Goal: Task Accomplishment & Management: Manage account settings

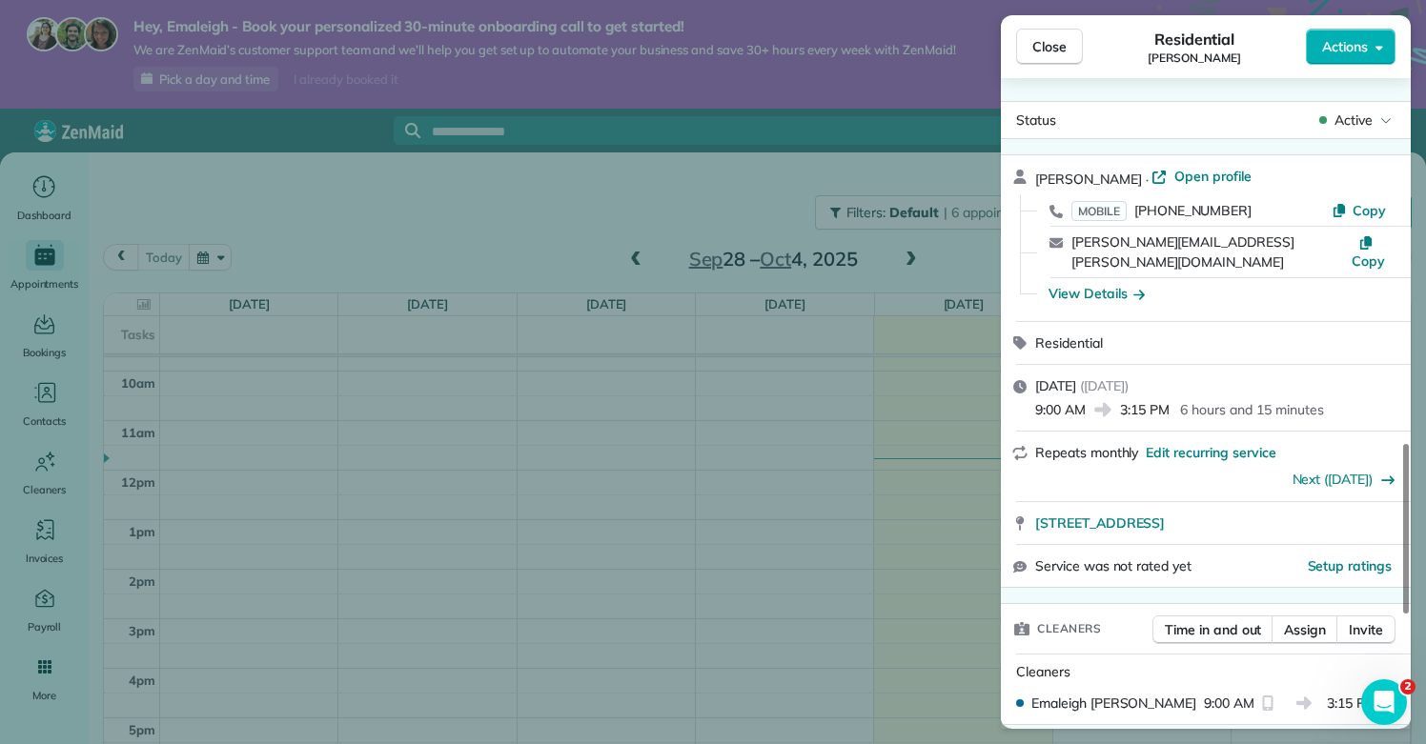
scroll to position [1399, 0]
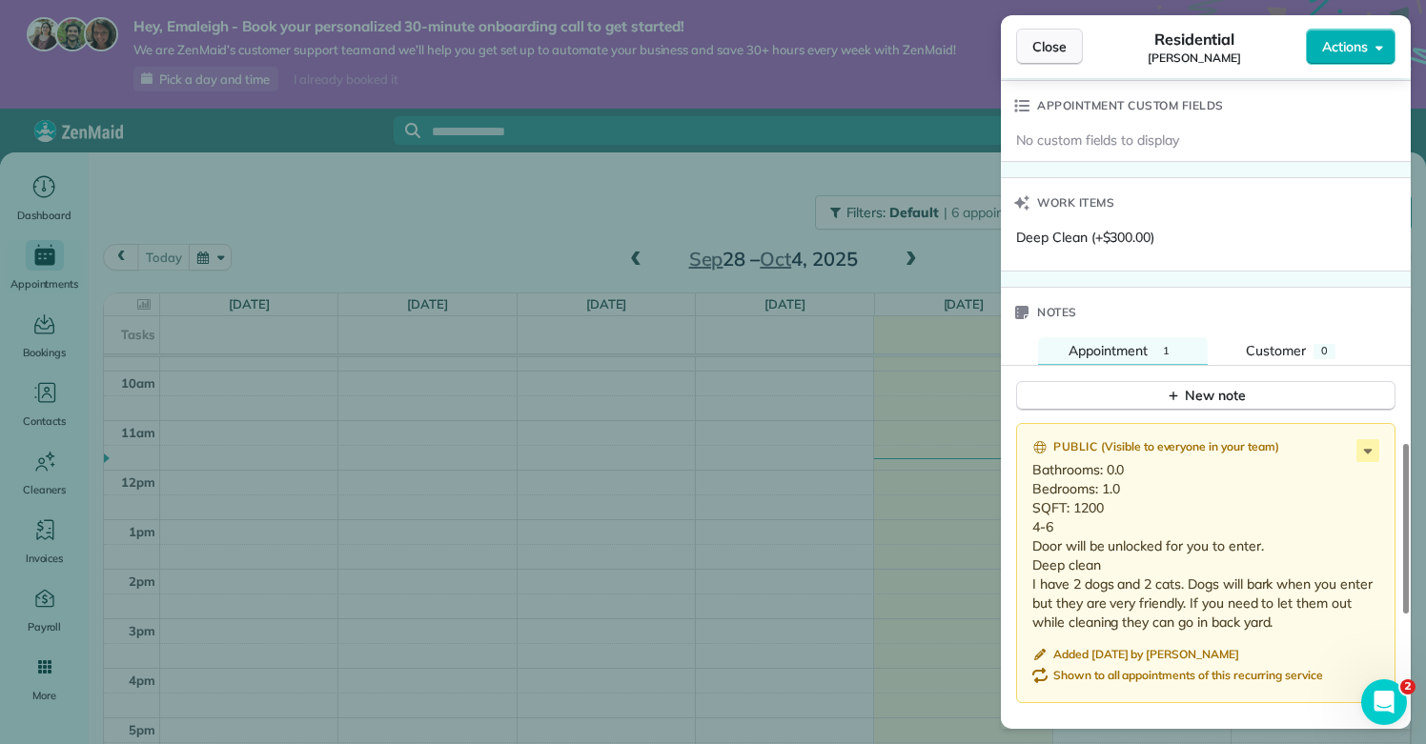
click at [1078, 33] on button "Close" at bounding box center [1049, 47] width 67 height 36
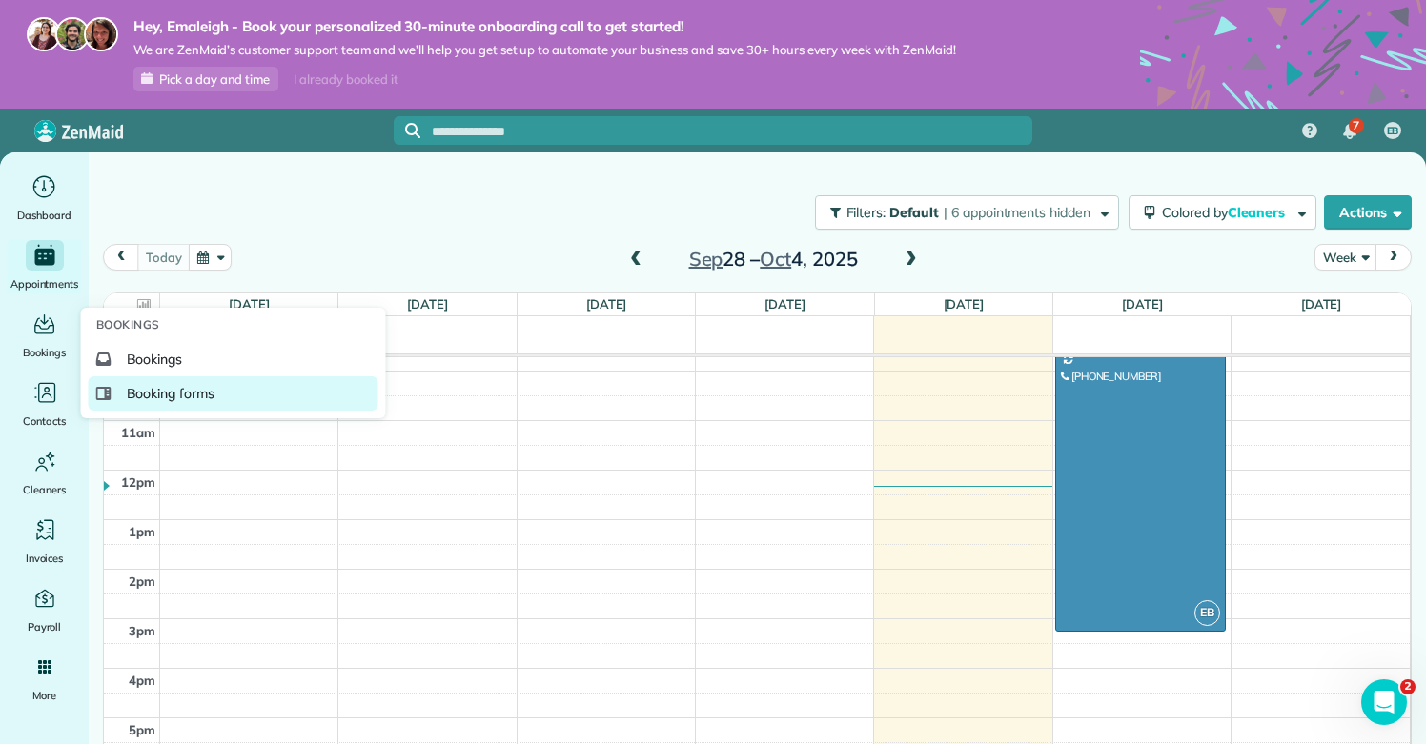
click at [196, 389] on span "Booking forms" at bounding box center [171, 393] width 89 height 19
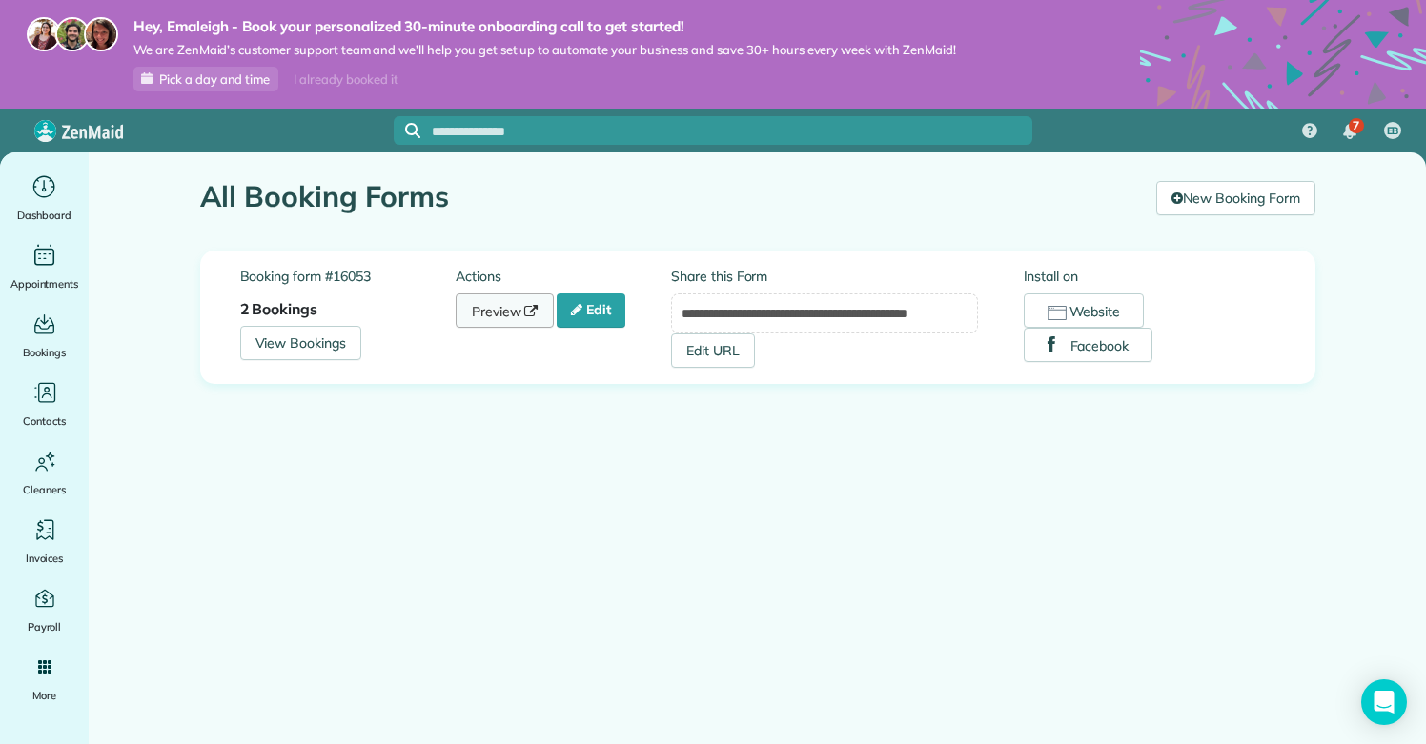
click at [501, 298] on link "Preview" at bounding box center [505, 311] width 99 height 34
click at [579, 303] on icon at bounding box center [576, 309] width 11 height 13
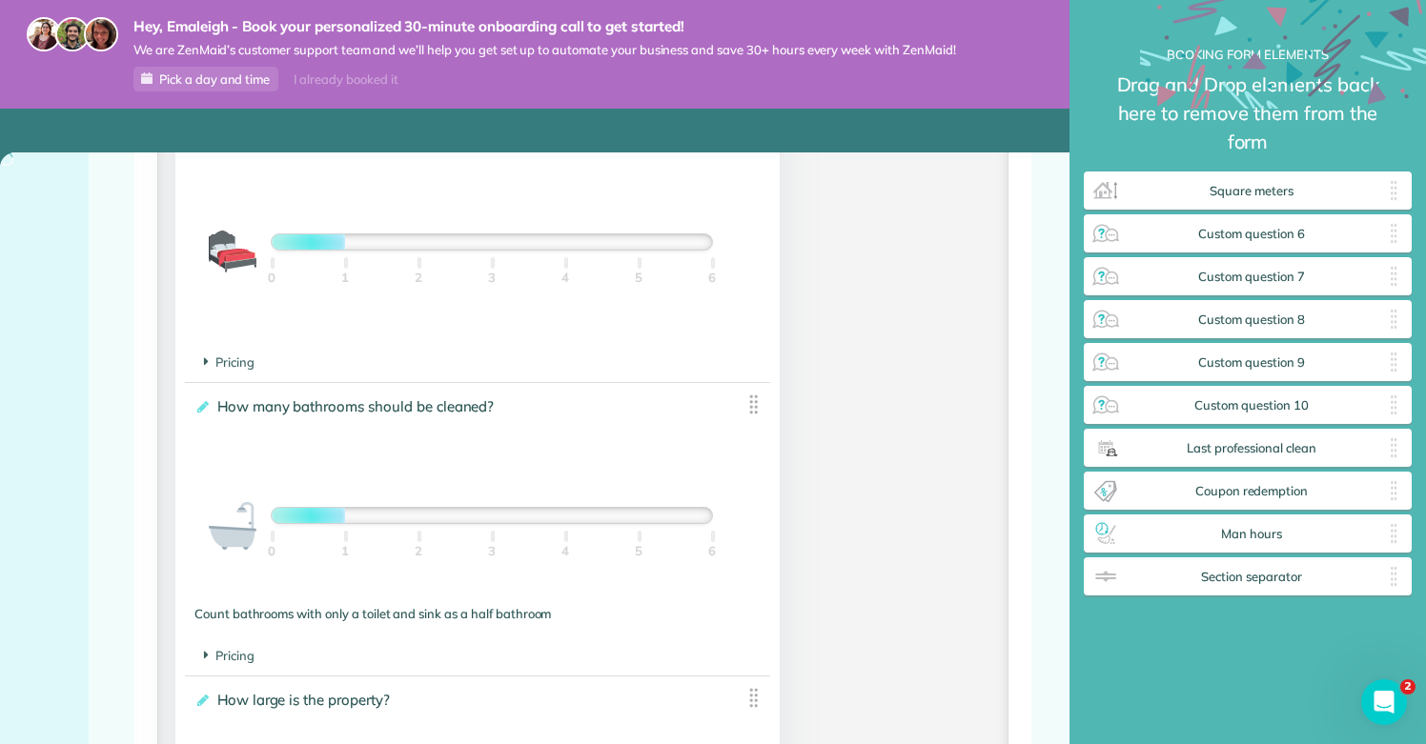
scroll to position [1666, 0]
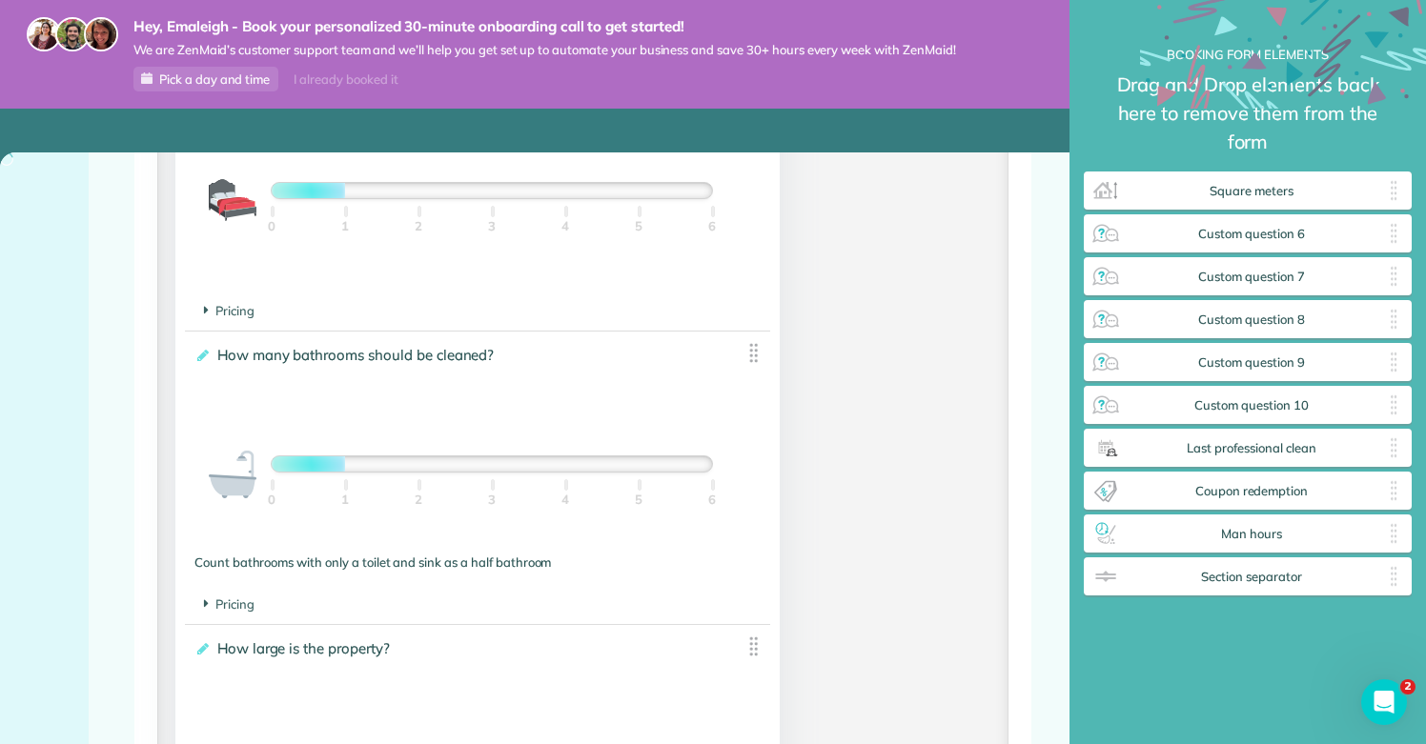
click at [524, 554] on div "Count bathrooms with only a toilet and sink as a half bathroom" at bounding box center [477, 563] width 566 height 19
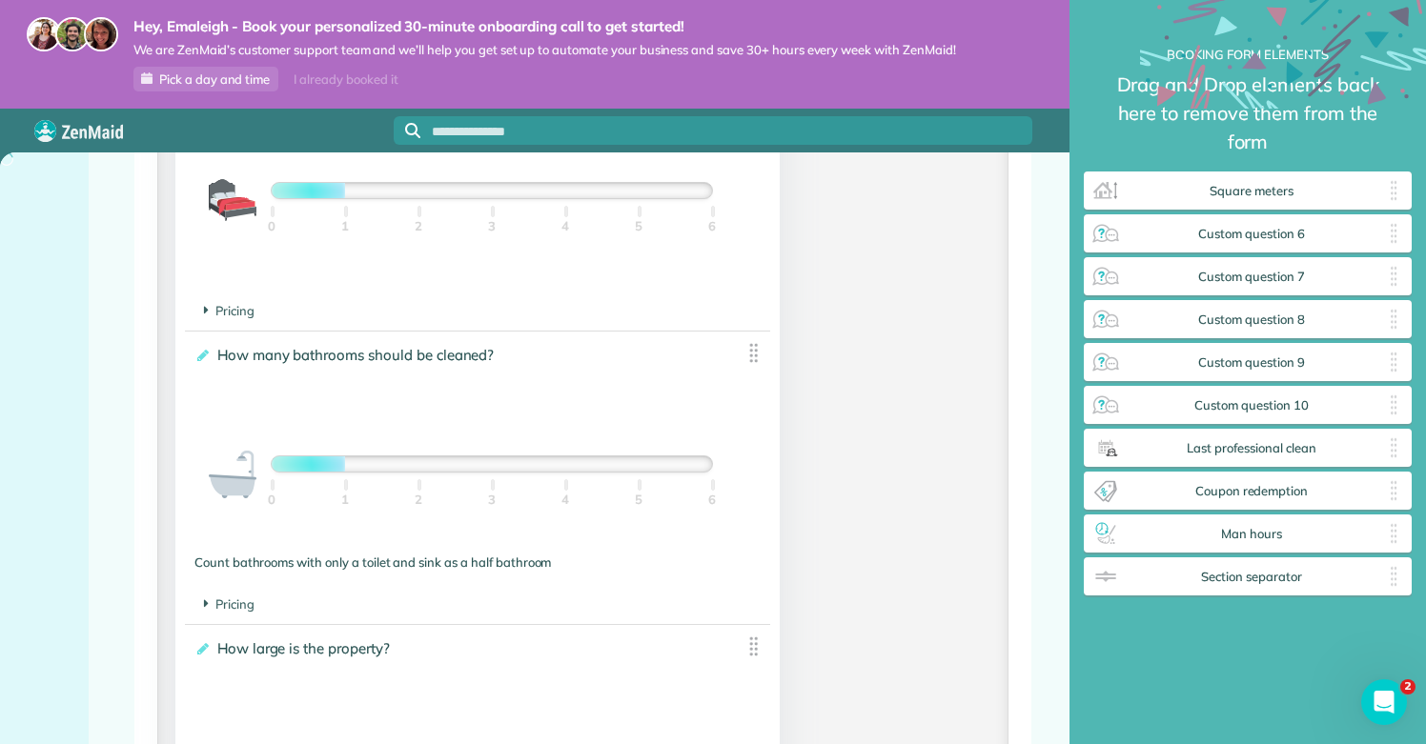
click at [541, 558] on div "Count bathrooms with only a toilet and sink as a half bathroom" at bounding box center [477, 563] width 566 height 19
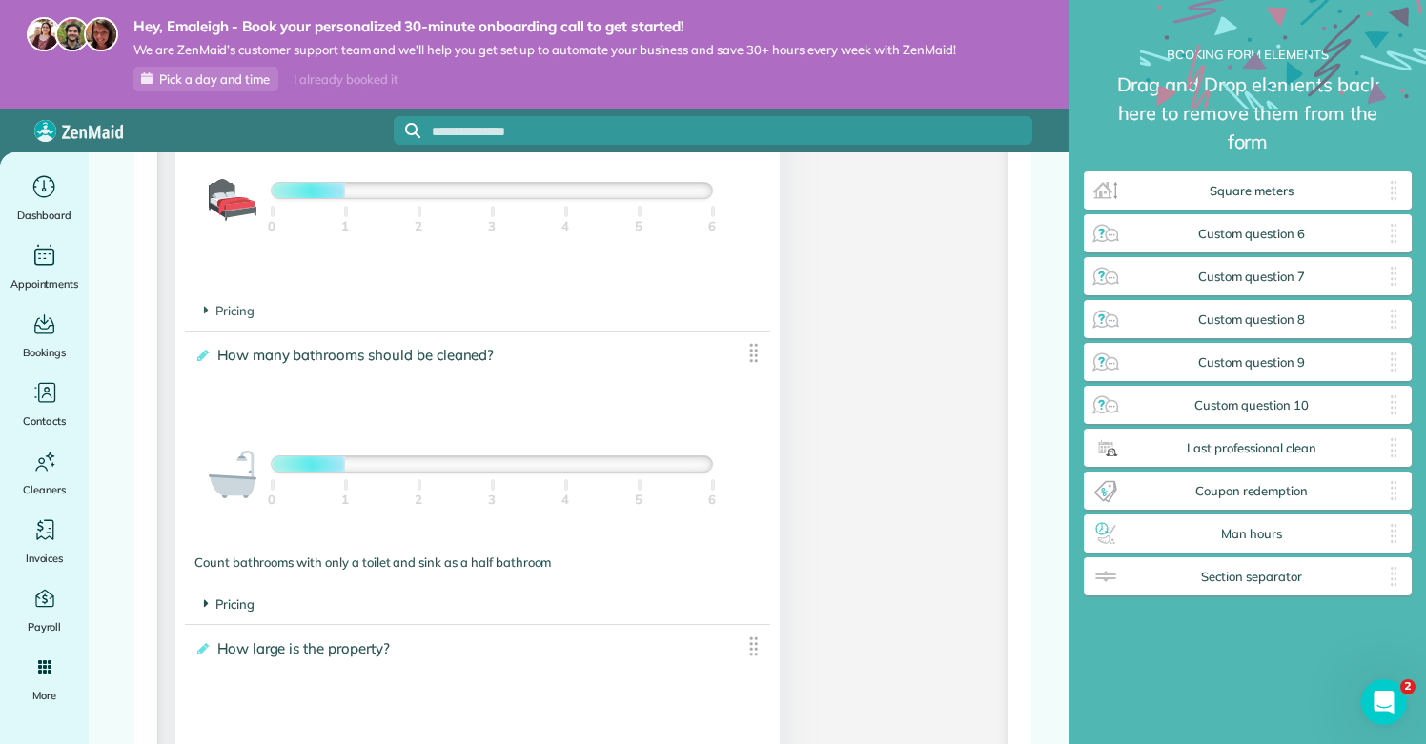
click at [226, 602] on span "Pricing" at bounding box center [229, 604] width 51 height 15
click at [336, 586] on footer "Pricing The base price per bathroom is $" at bounding box center [477, 639] width 585 height 107
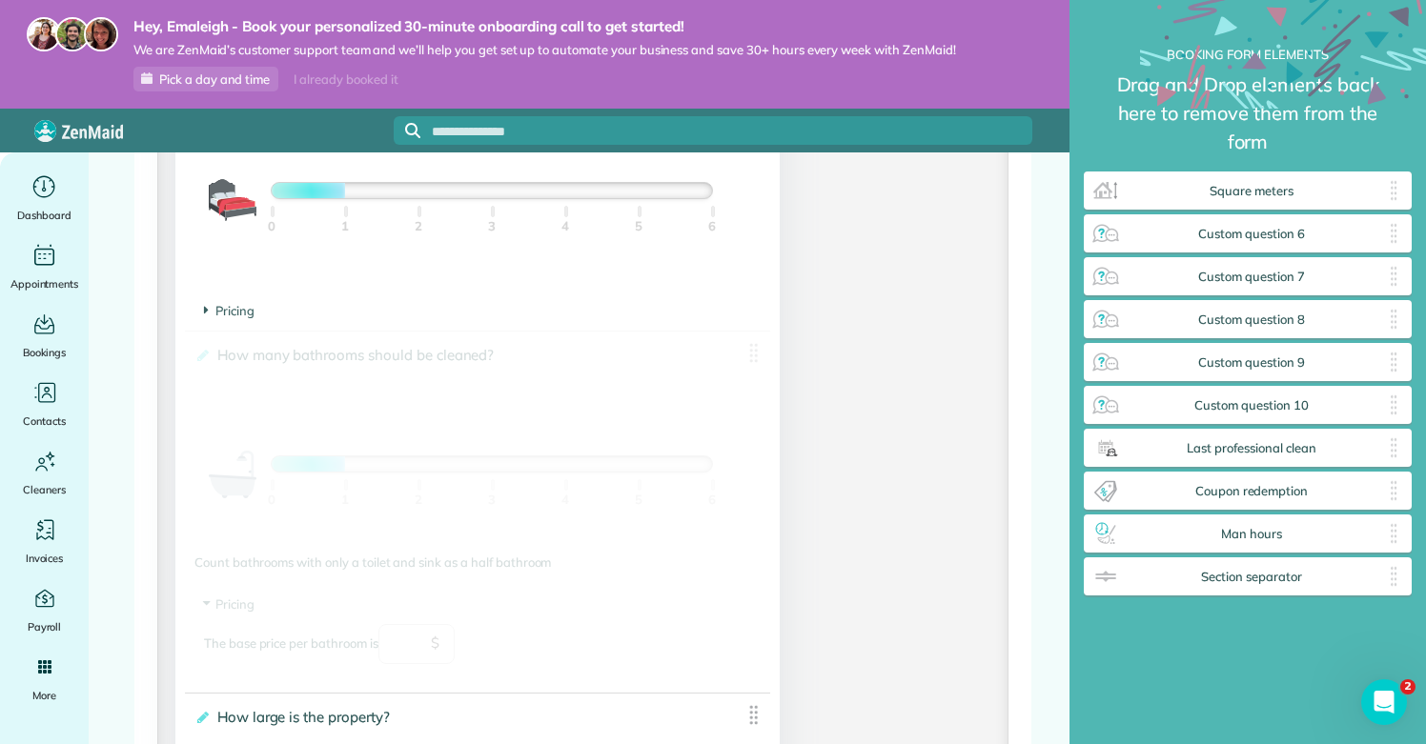
drag, startPoint x: 326, startPoint y: 562, endPoint x: 385, endPoint y: 562, distance: 59.1
click at [385, 562] on div "Count bathrooms with only a toilet and sink as a half bathroom" at bounding box center [477, 563] width 566 height 19
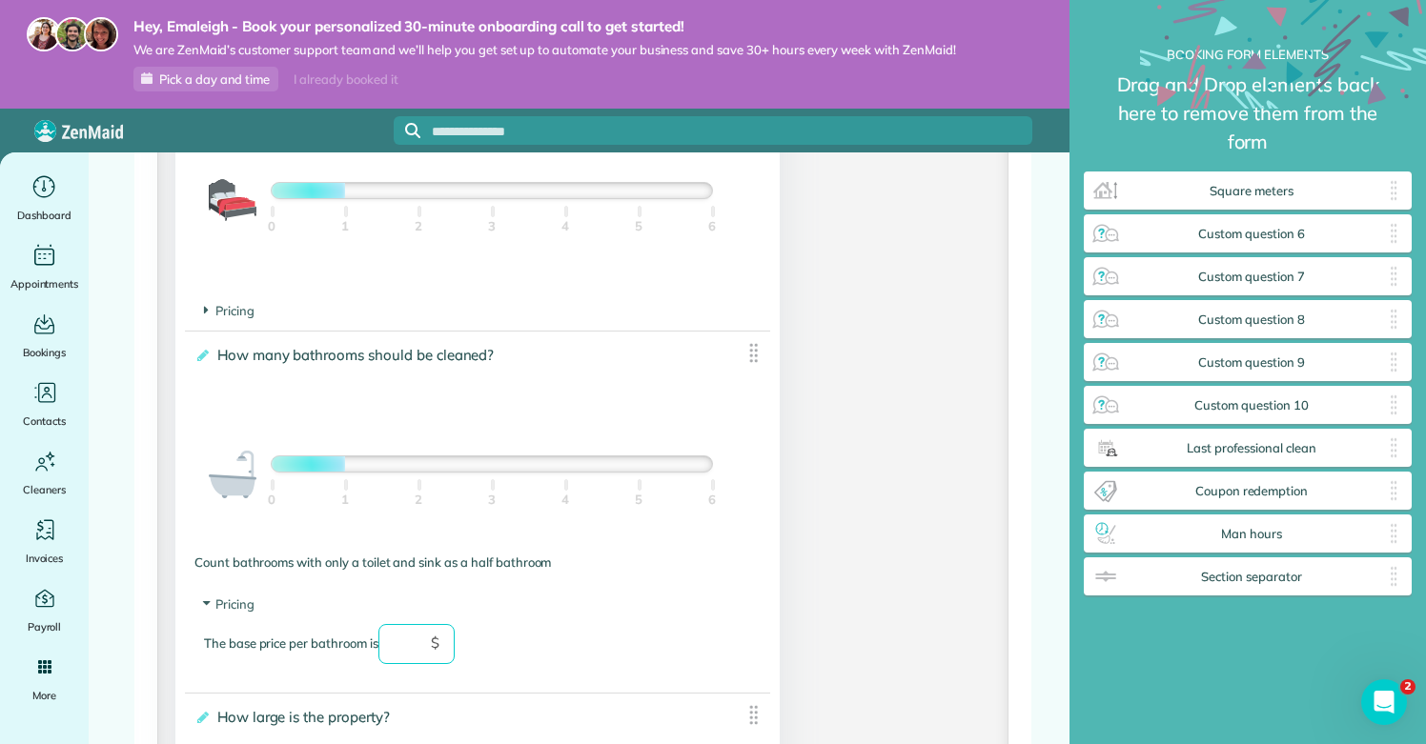
click at [418, 640] on input "text" at bounding box center [416, 644] width 76 height 40
type input "**"
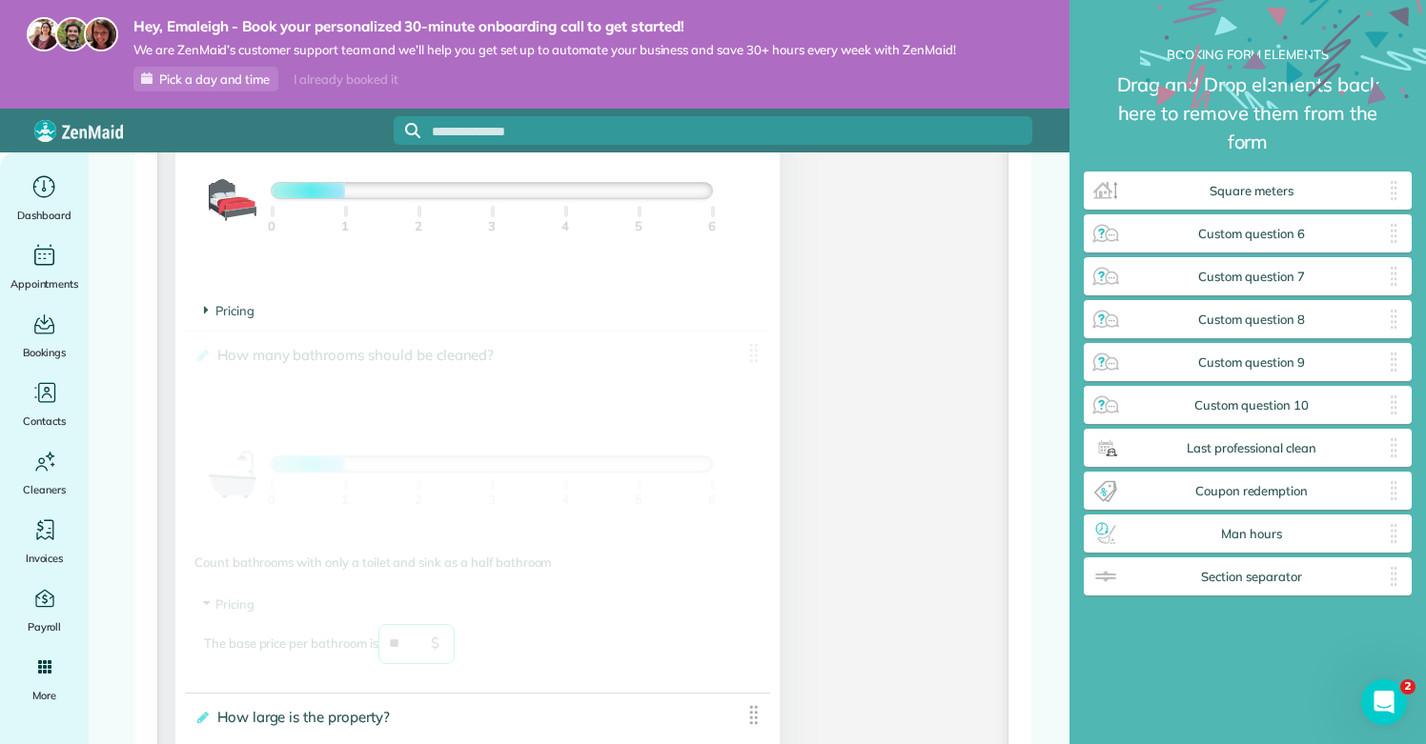
click at [545, 647] on div "The base price per bathroom is ** $" at bounding box center [477, 653] width 547 height 59
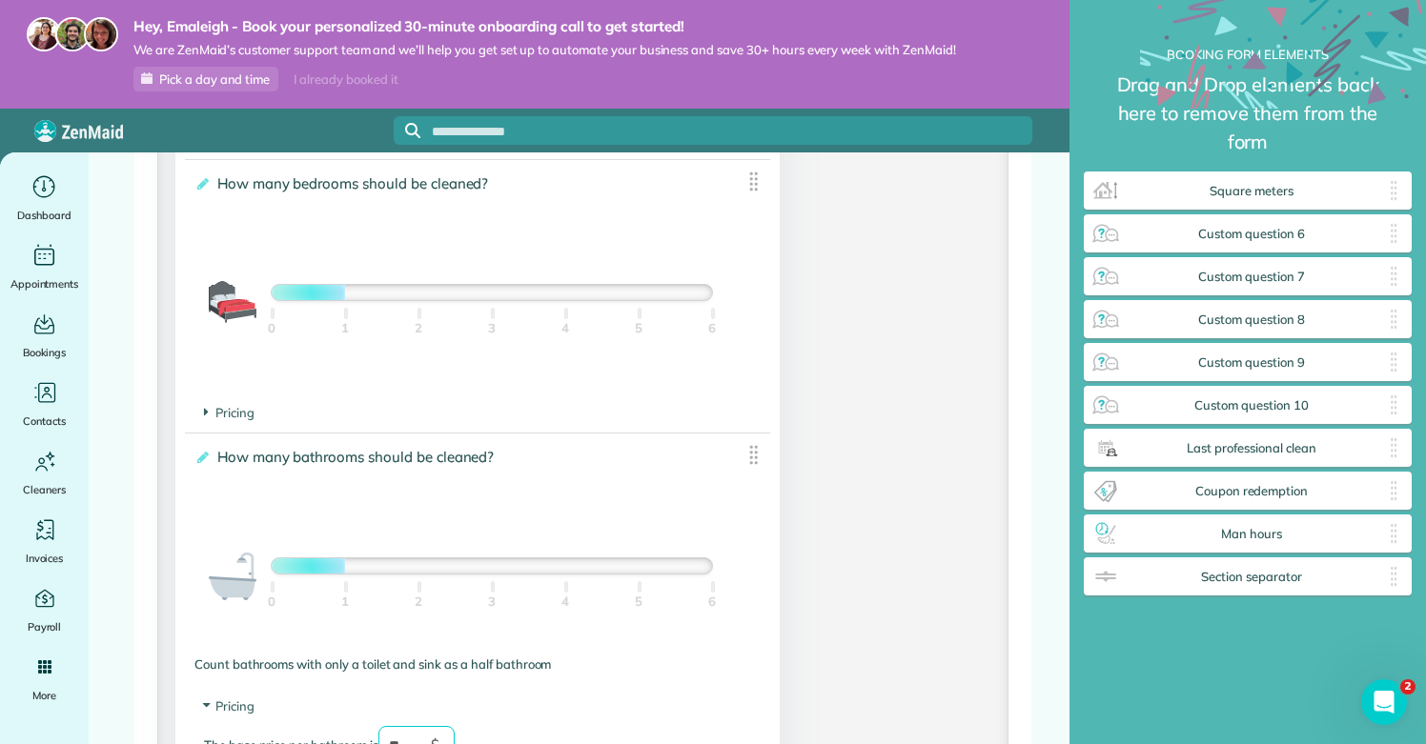
scroll to position [1517, 0]
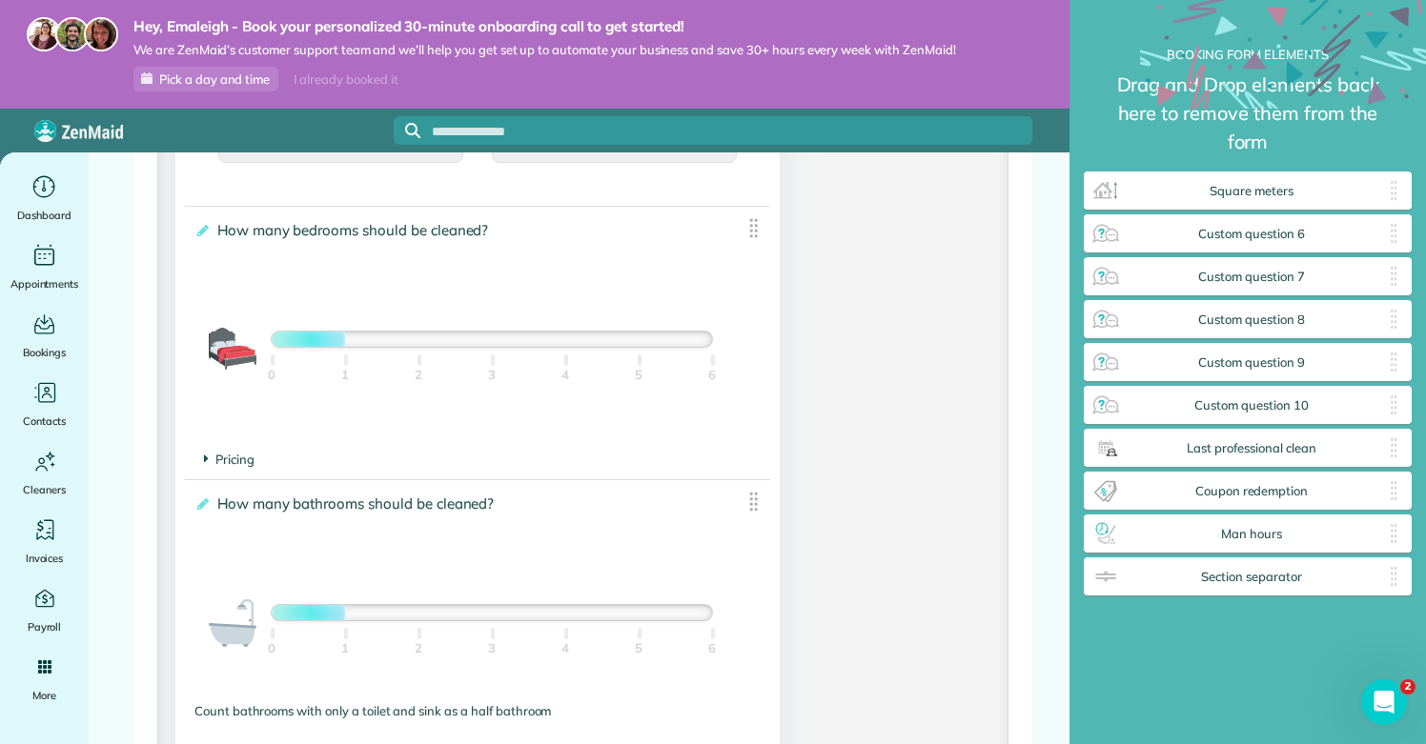
click at [249, 458] on span "Pricing" at bounding box center [229, 459] width 51 height 15
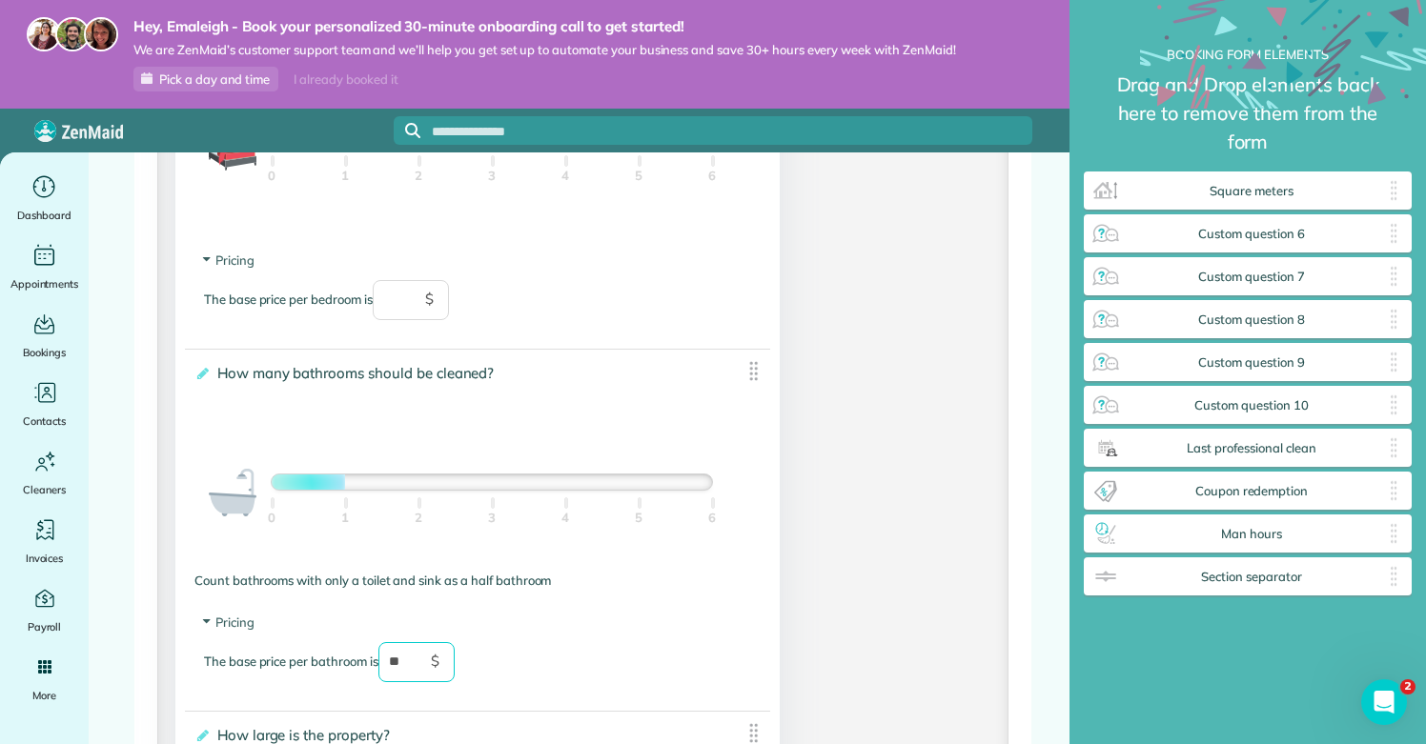
scroll to position [1710, 0]
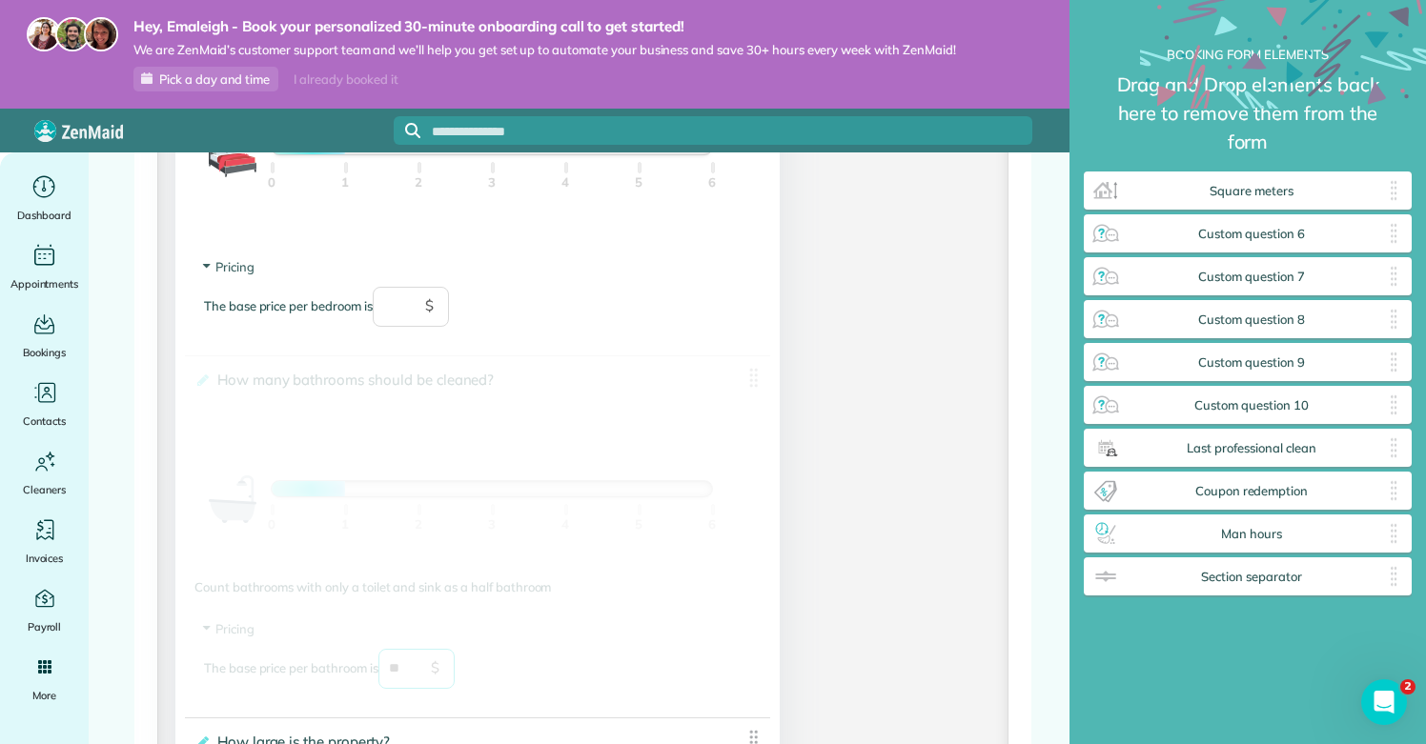
drag, startPoint x: 428, startPoint y: 671, endPoint x: 354, endPoint y: 671, distance: 74.3
click at [354, 671] on div "The base price per bathroom is ** $" at bounding box center [477, 678] width 547 height 59
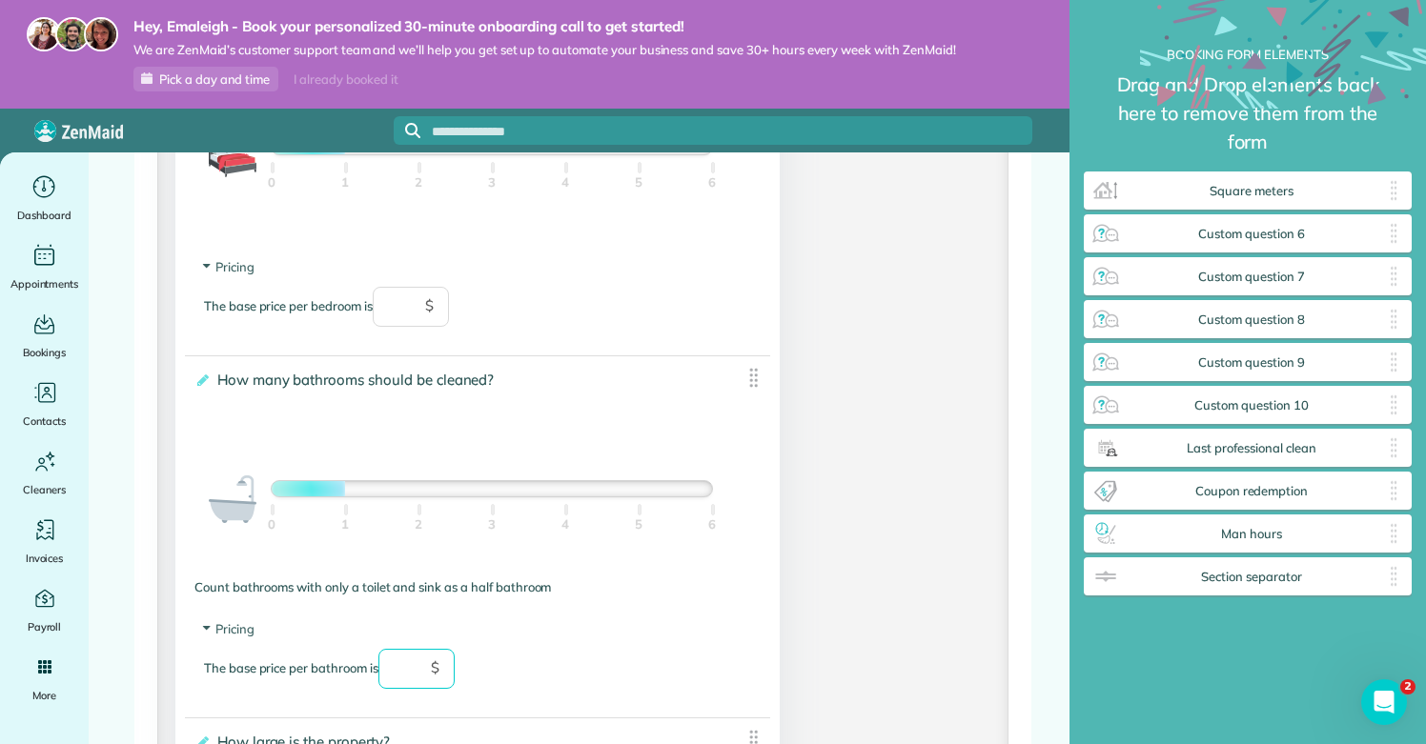
click at [694, 640] on section "Pricing The base price per bathroom is $" at bounding box center [477, 664] width 547 height 88
click at [697, 438] on div "**********" at bounding box center [477, 483] width 585 height 255
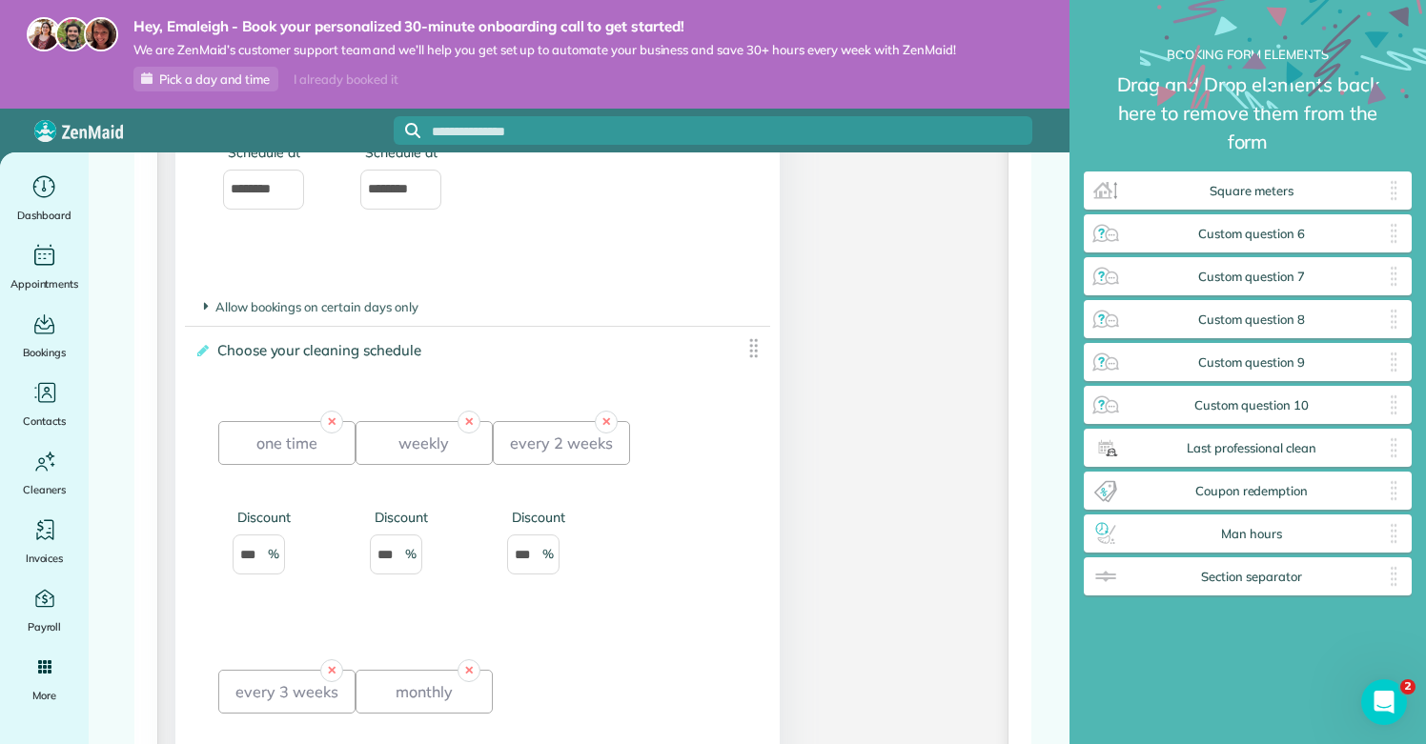
scroll to position [3185, 0]
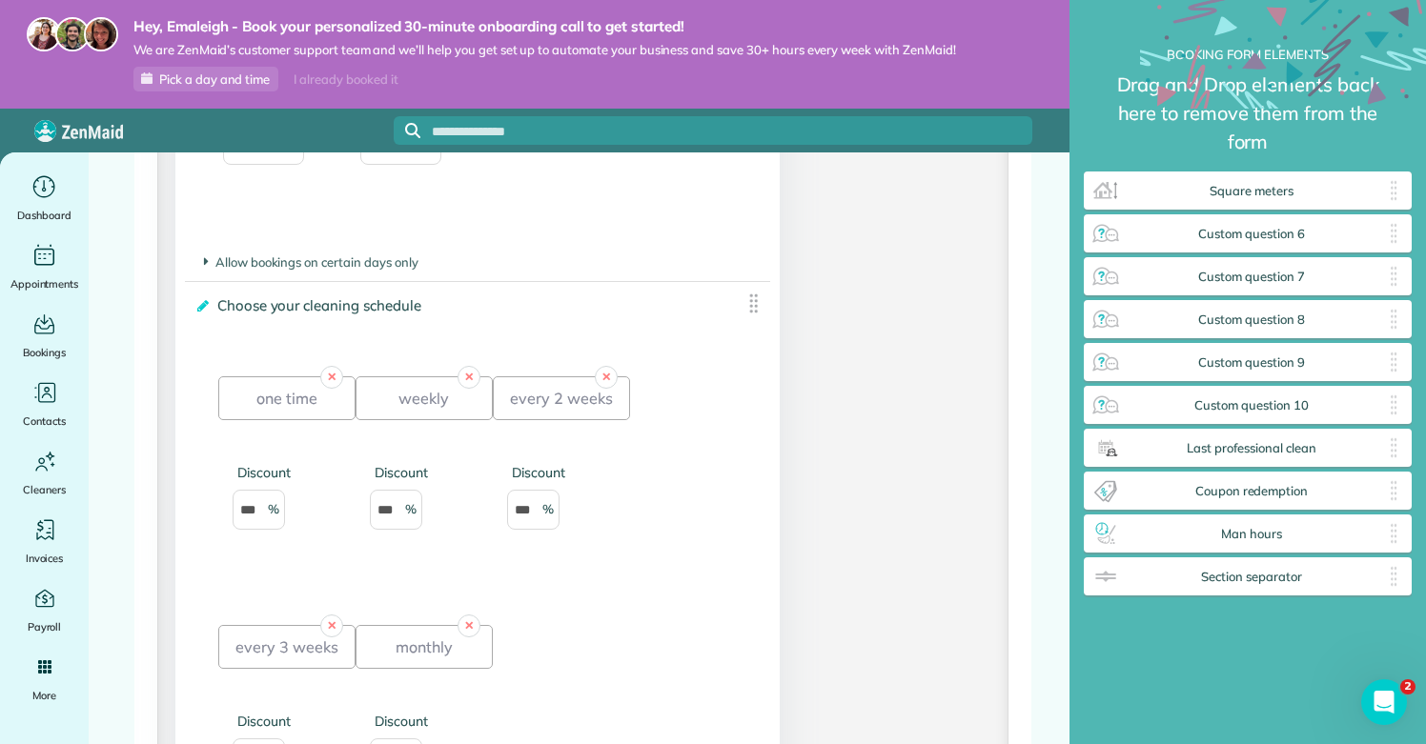
click at [197, 300] on icon at bounding box center [201, 305] width 14 height 13
click at [0, 0] on input "**********" at bounding box center [0, 0] width 0 height 0
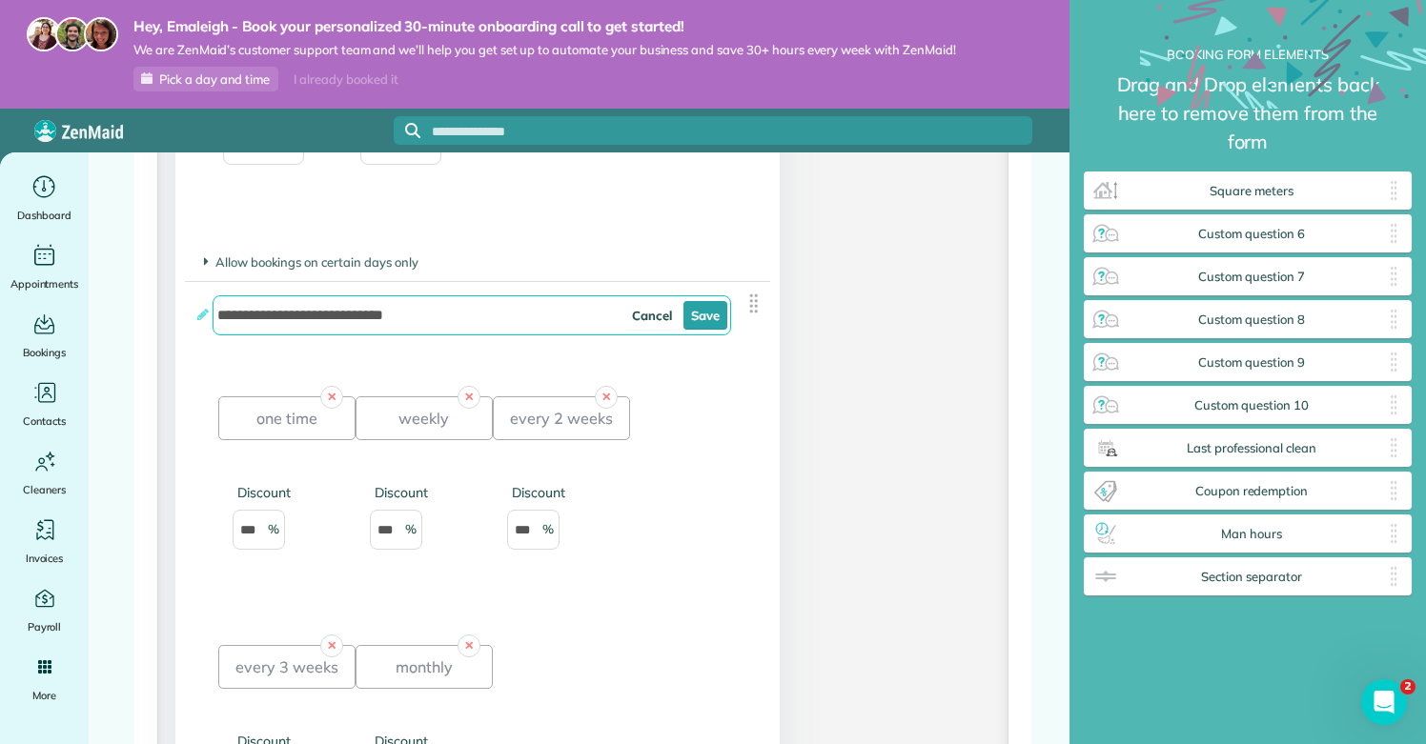
click at [756, 294] on img at bounding box center [753, 304] width 24 height 24
click at [653, 424] on div "✕ one time Discount *** ✕ weekly Discount *** ✕ every 2 weeks Discount *** ✕ ev…" at bounding box center [477, 614] width 518 height 497
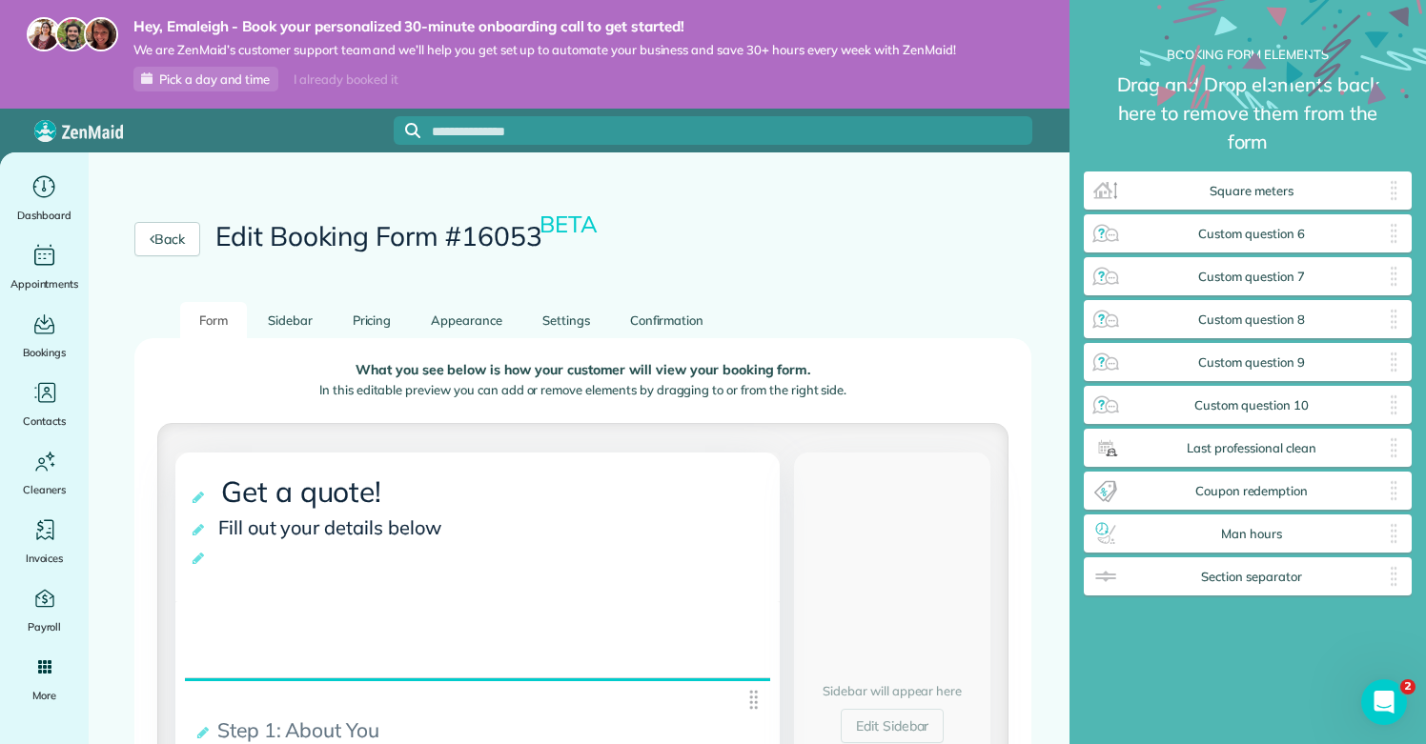
scroll to position [0, 0]
click at [323, 310] on link "Sidebar" at bounding box center [290, 320] width 83 height 37
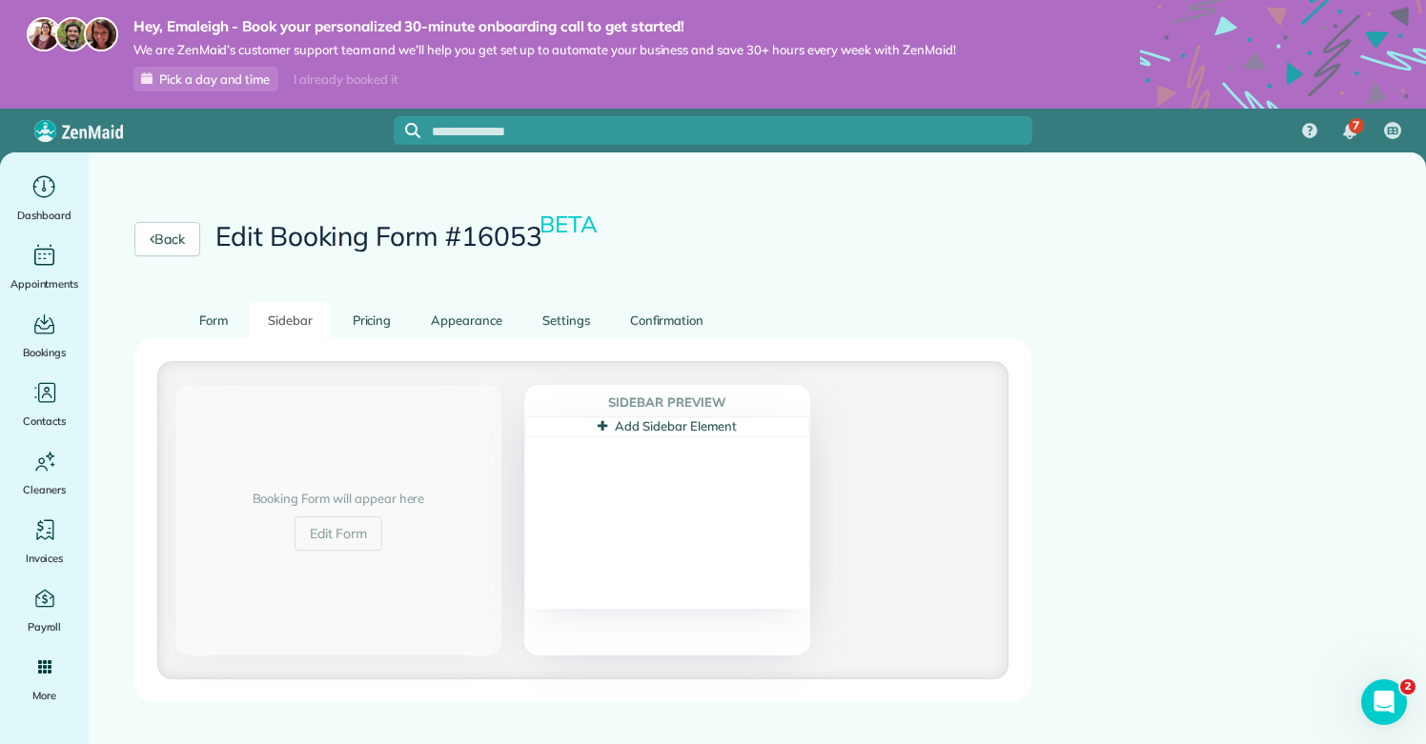
click at [607, 426] on icon at bounding box center [603, 426] width 10 height 12
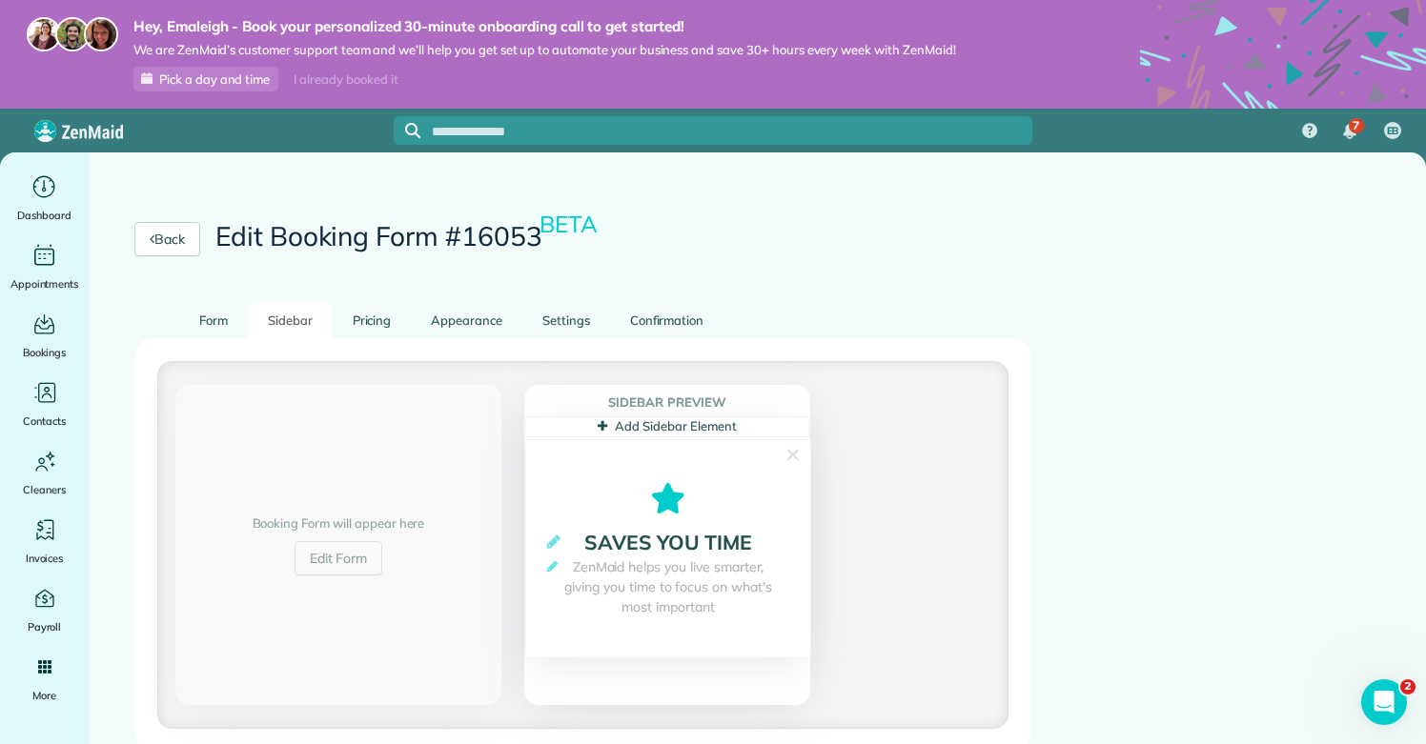
click at [633, 530] on span "Saves you time" at bounding box center [667, 542] width 167 height 25
click at [664, 538] on span "Saves you time" at bounding box center [667, 542] width 167 height 25
click at [784, 452] on section "**********" at bounding box center [668, 548] width 286 height 219
click at [802, 448] on link "✕" at bounding box center [792, 455] width 17 height 30
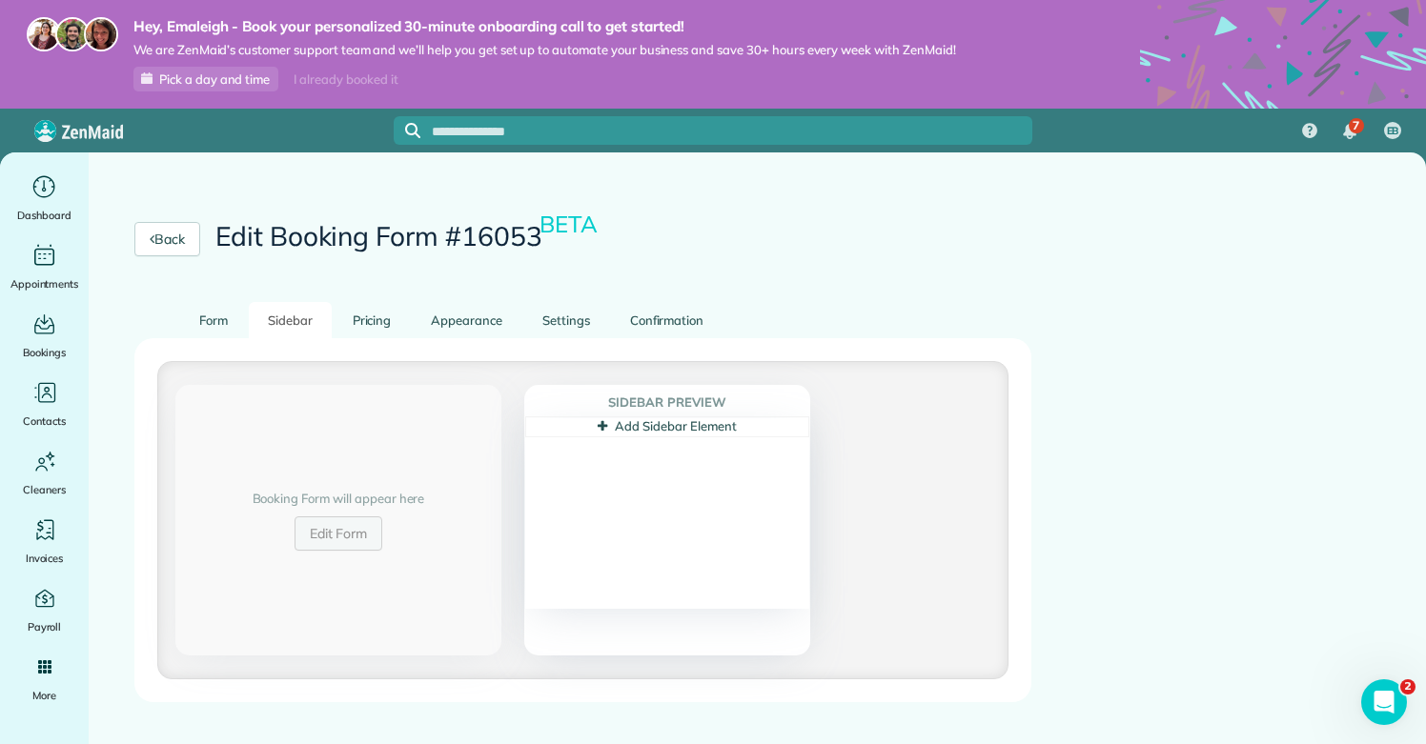
click at [313, 540] on link "Edit Form" at bounding box center [338, 534] width 89 height 34
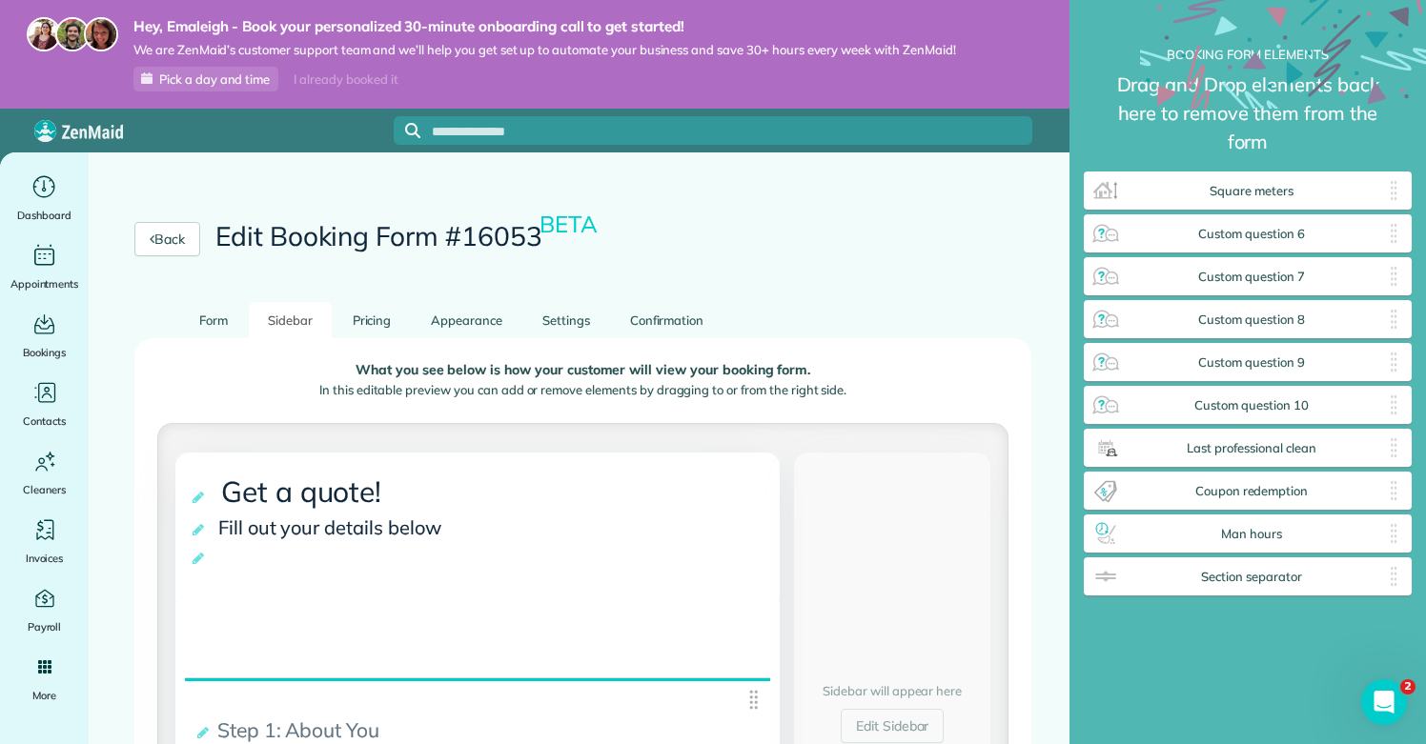
scroll to position [171, 0]
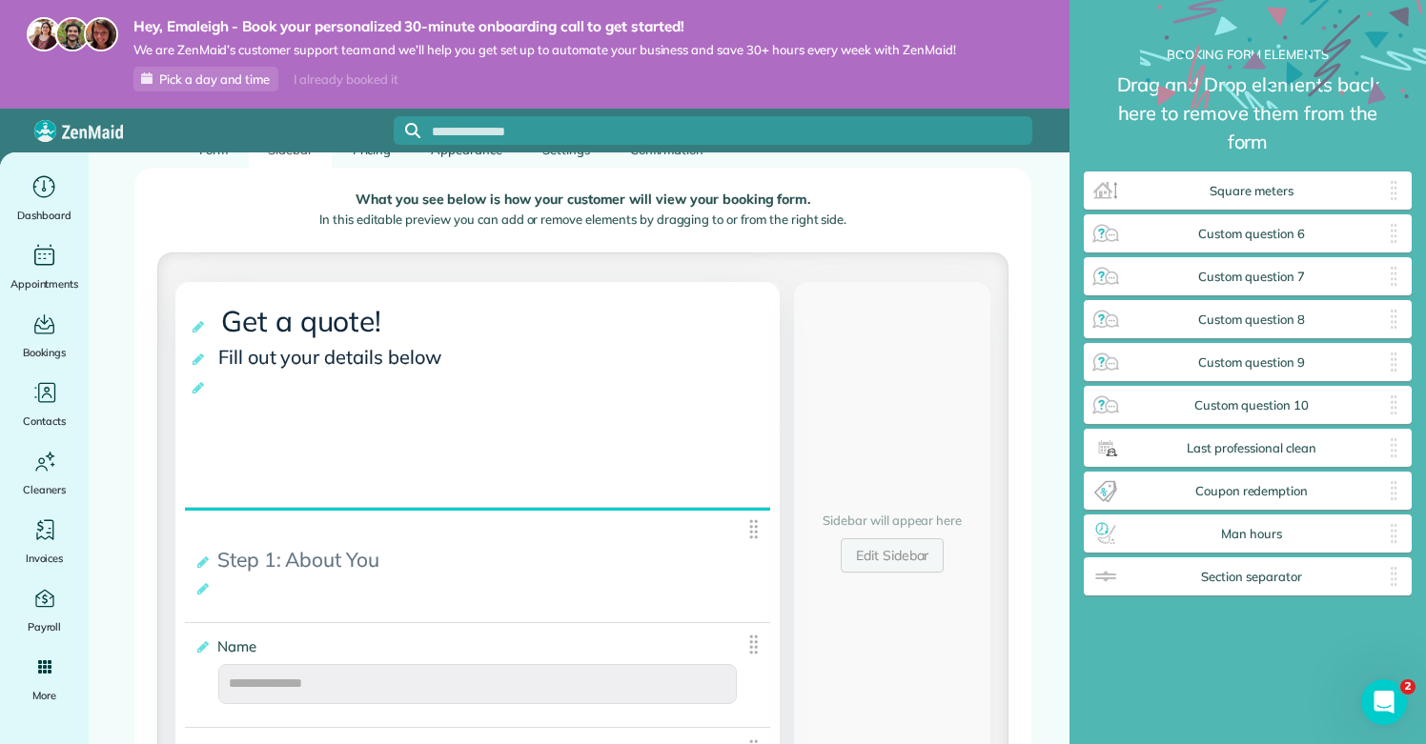
click at [889, 565] on link "Edit Sidebar" at bounding box center [893, 555] width 104 height 34
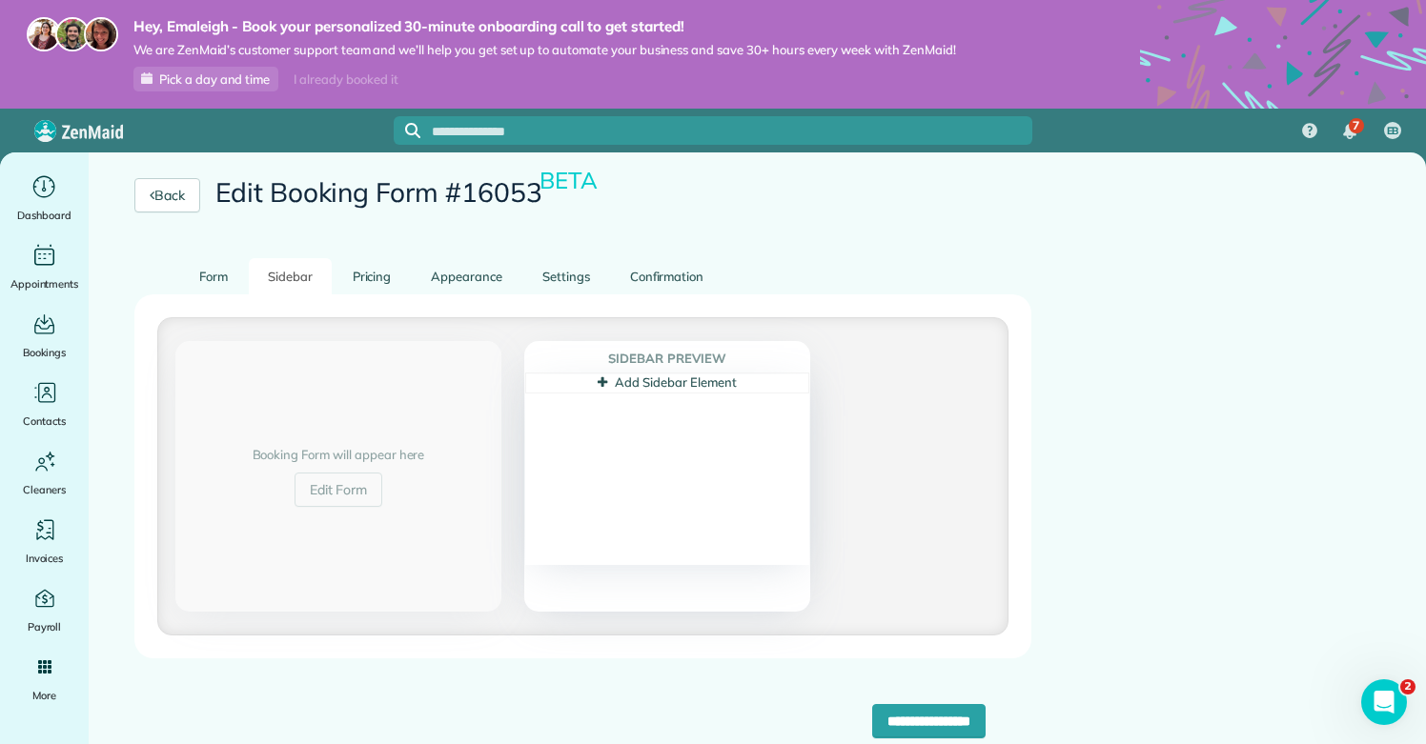
scroll to position [41, 0]
click at [328, 497] on link "Edit Form" at bounding box center [338, 493] width 89 height 34
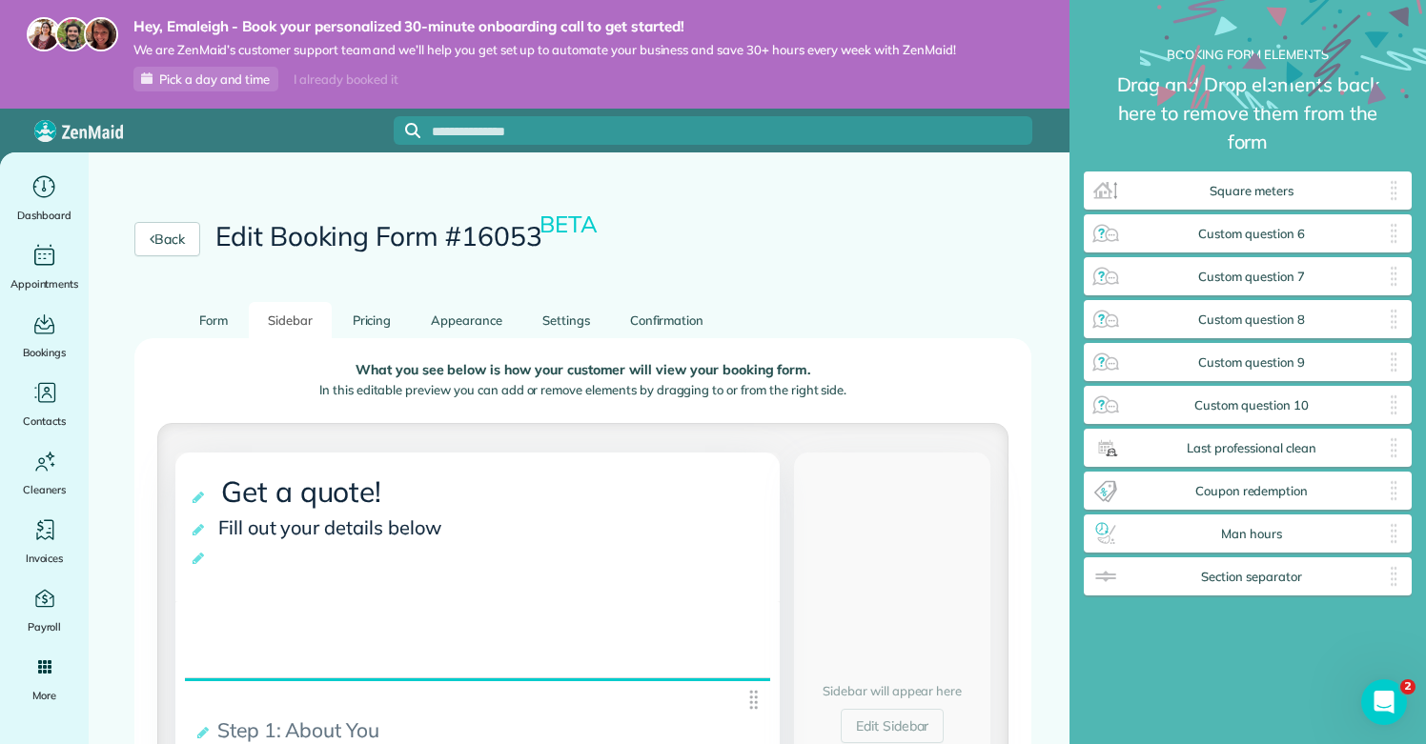
scroll to position [0, 0]
click at [449, 329] on link "Appearance" at bounding box center [467, 320] width 110 height 37
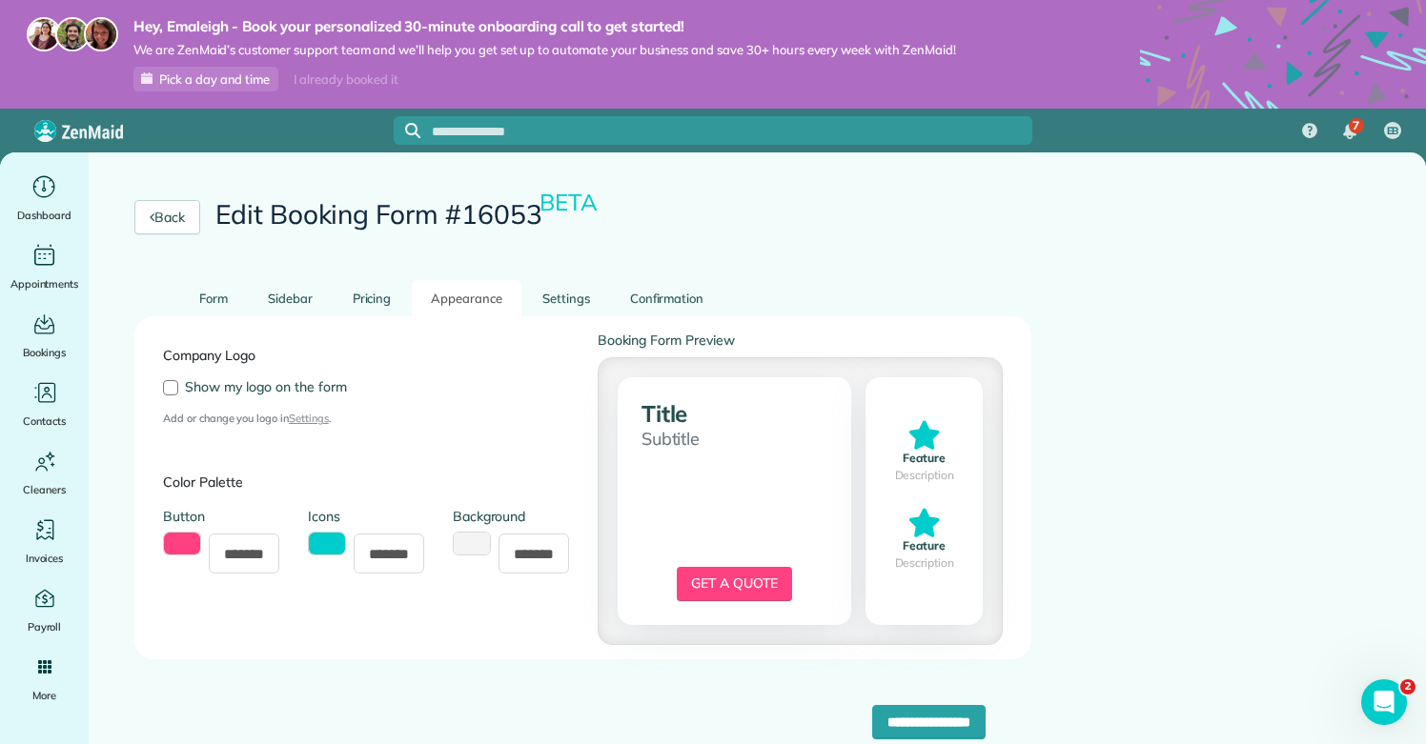
scroll to position [20, 0]
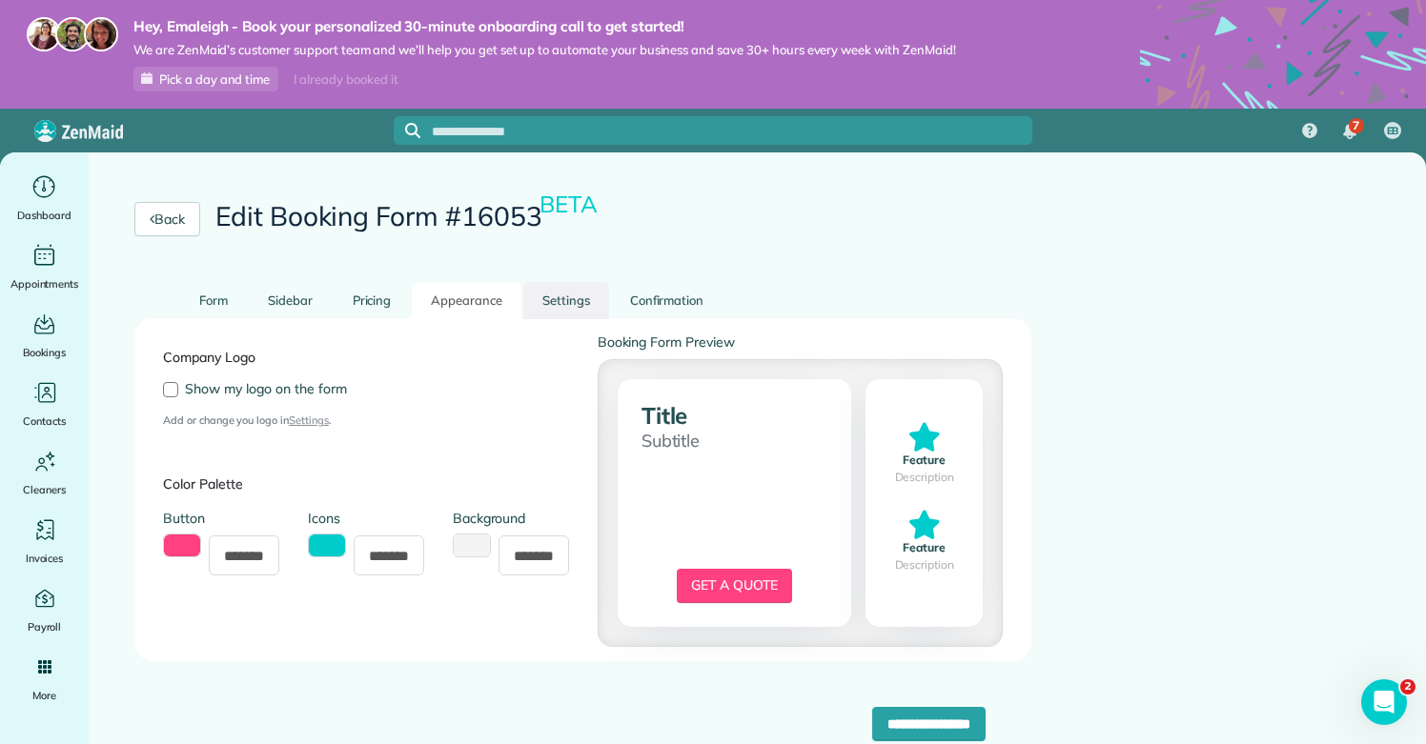
click at [550, 313] on link "Settings" at bounding box center [566, 300] width 86 height 37
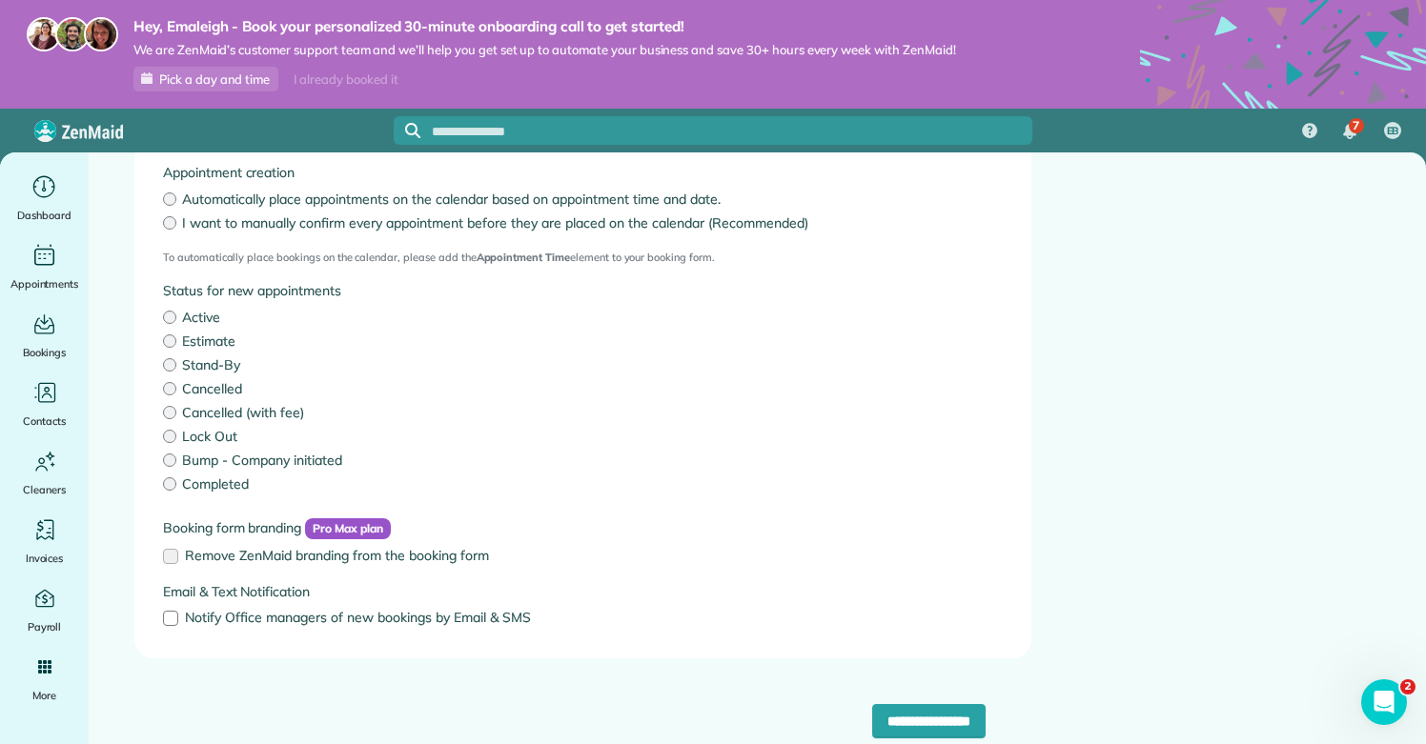
scroll to position [387, 0]
click at [173, 620] on div at bounding box center [170, 621] width 15 height 15
click at [930, 728] on input "**********" at bounding box center [928, 724] width 113 height 34
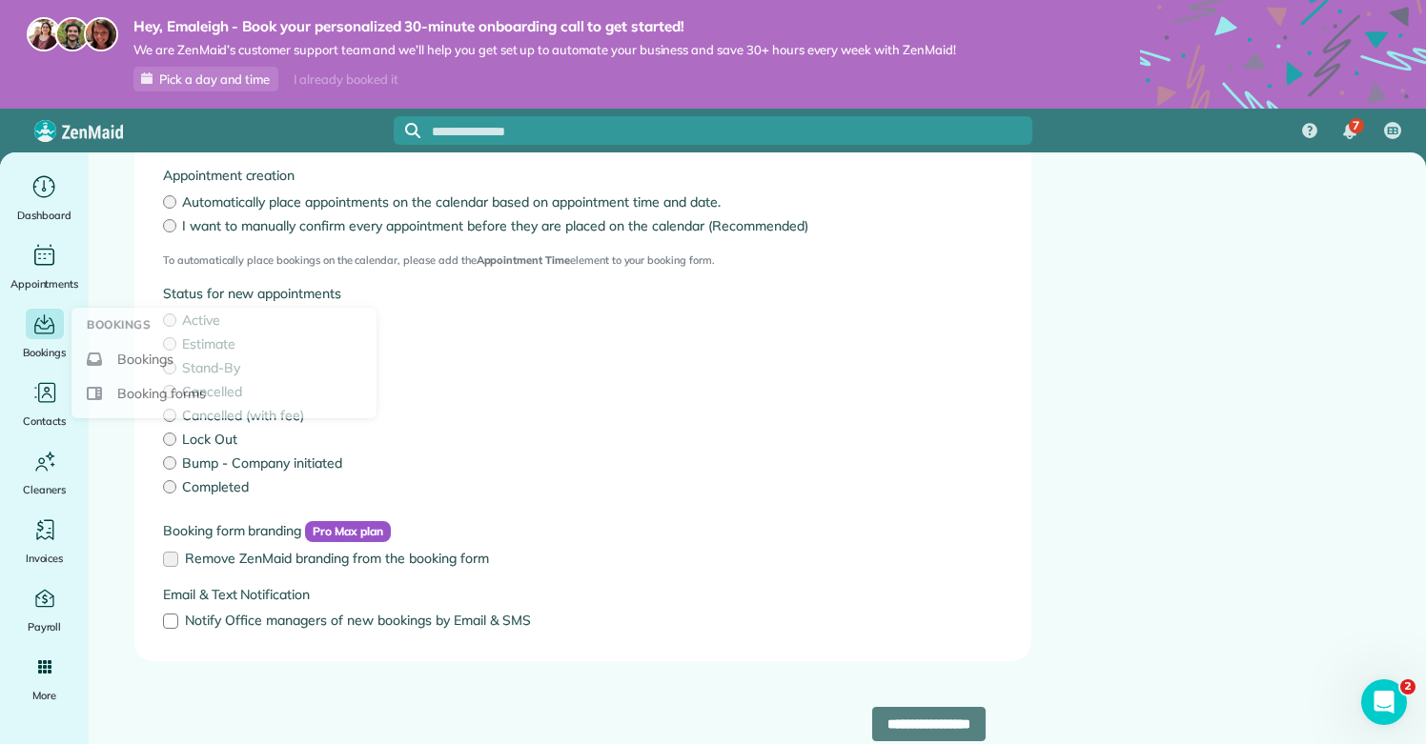
click at [32, 356] on span "Bookings" at bounding box center [45, 352] width 44 height 19
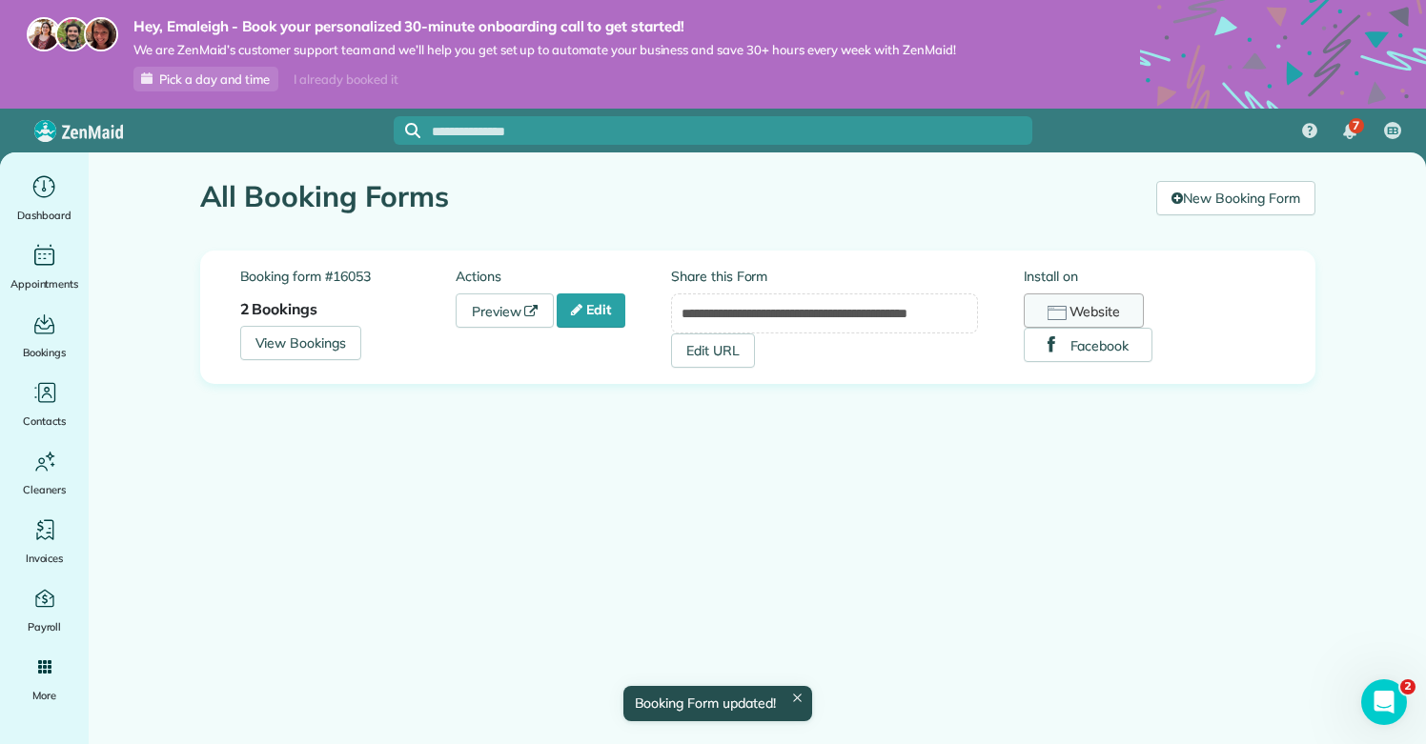
click at [1060, 310] on icon "button" at bounding box center [1056, 313] width 19 height 14
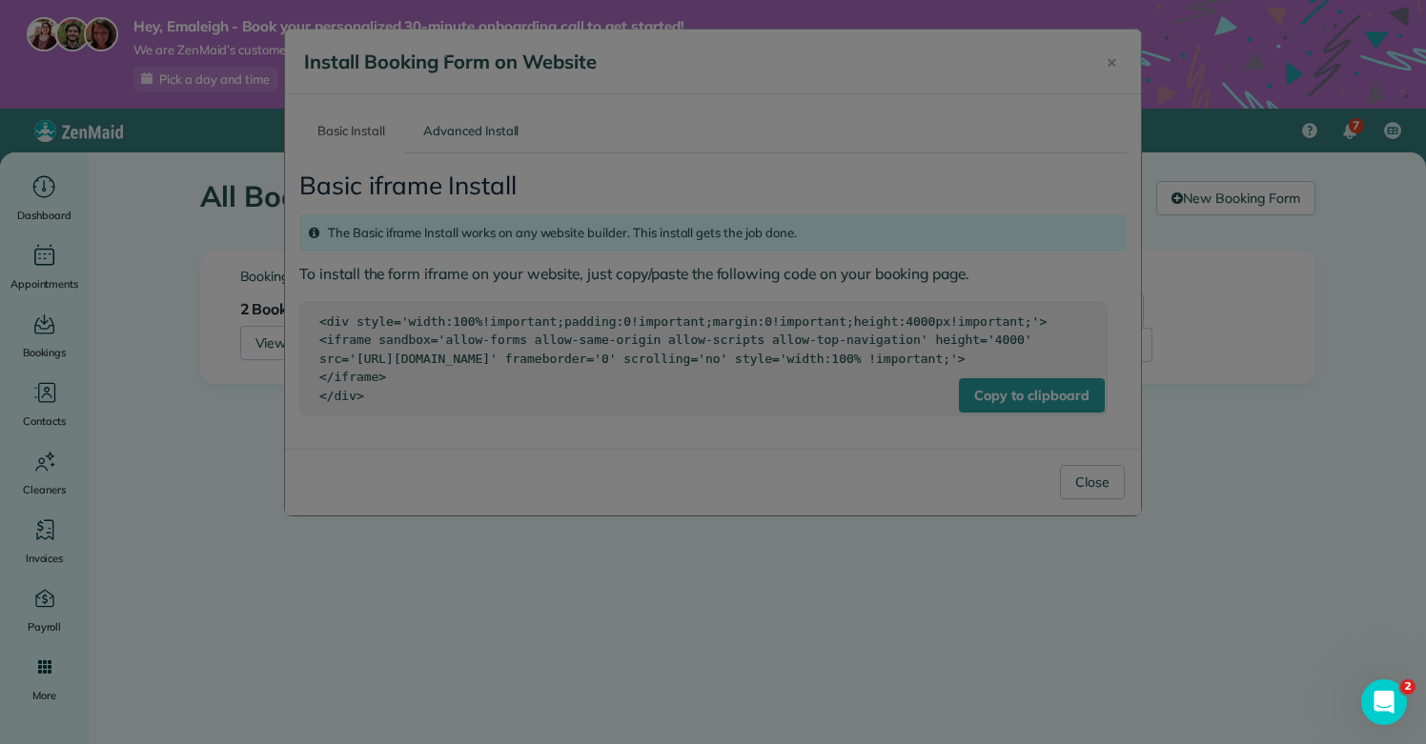
drag, startPoint x: 833, startPoint y: 387, endPoint x: 944, endPoint y: 358, distance: 114.2
click at [857, 376] on div at bounding box center [713, 372] width 1426 height 744
click at [1262, 266] on div at bounding box center [713, 372] width 1426 height 744
click at [1085, 502] on div at bounding box center [713, 372] width 1426 height 744
drag, startPoint x: 1025, startPoint y: 379, endPoint x: 1118, endPoint y: 288, distance: 130.1
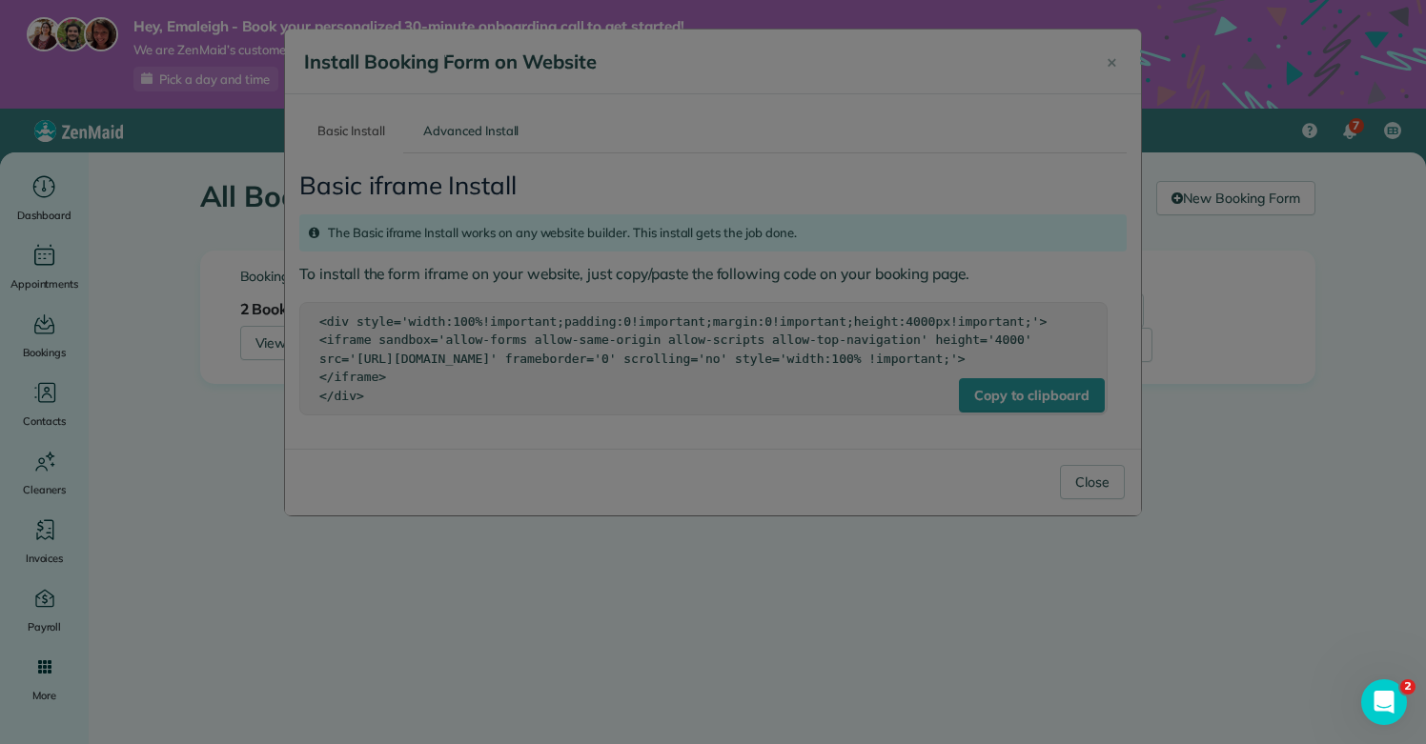
click at [1118, 288] on div at bounding box center [713, 372] width 1426 height 744
drag, startPoint x: 1071, startPoint y: 313, endPoint x: 881, endPoint y: 393, distance: 206.7
click at [881, 393] on div at bounding box center [713, 372] width 1426 height 744
drag, startPoint x: 2239, startPoint y: 1065, endPoint x: 1368, endPoint y: 704, distance: 942.7
click at [1263, 490] on div at bounding box center [713, 372] width 1426 height 744
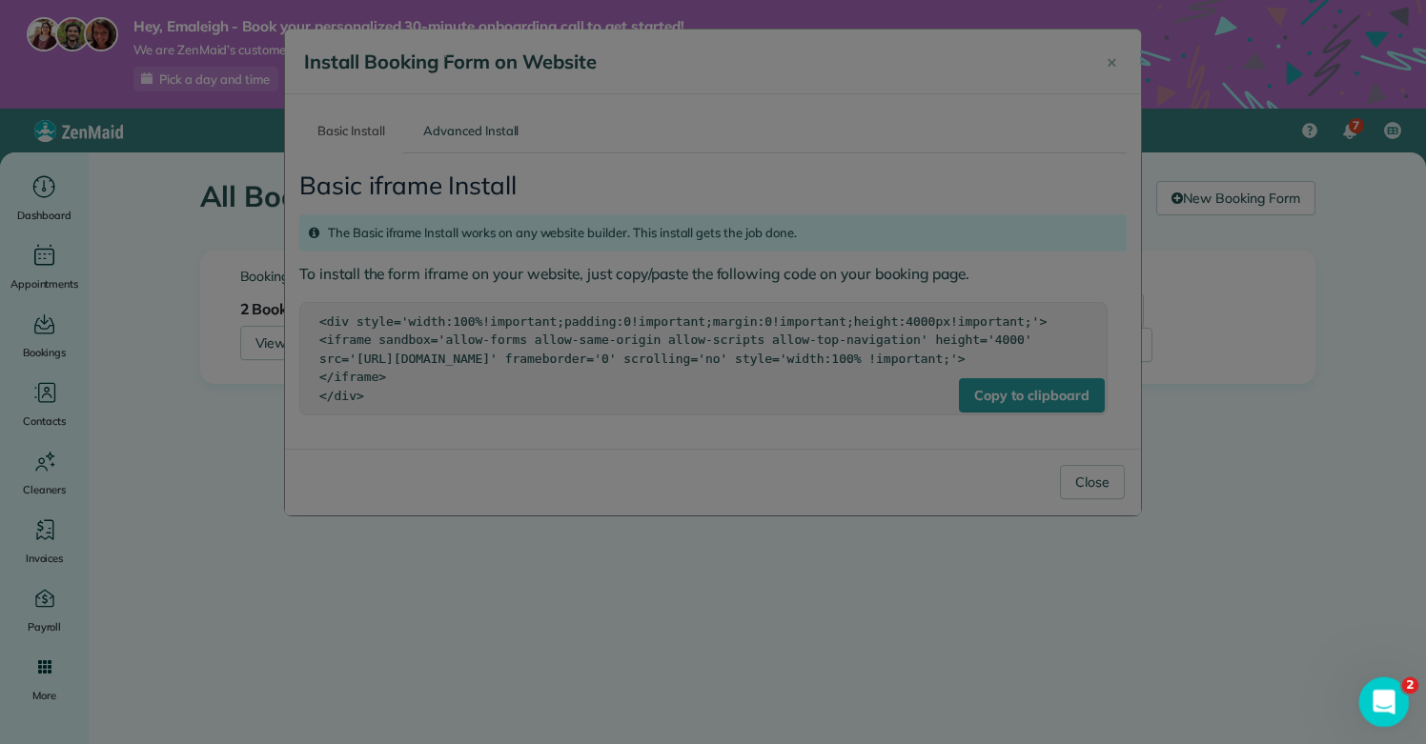
click at [1376, 700] on icon "Open Intercom Messenger" at bounding box center [1381, 699] width 31 height 31
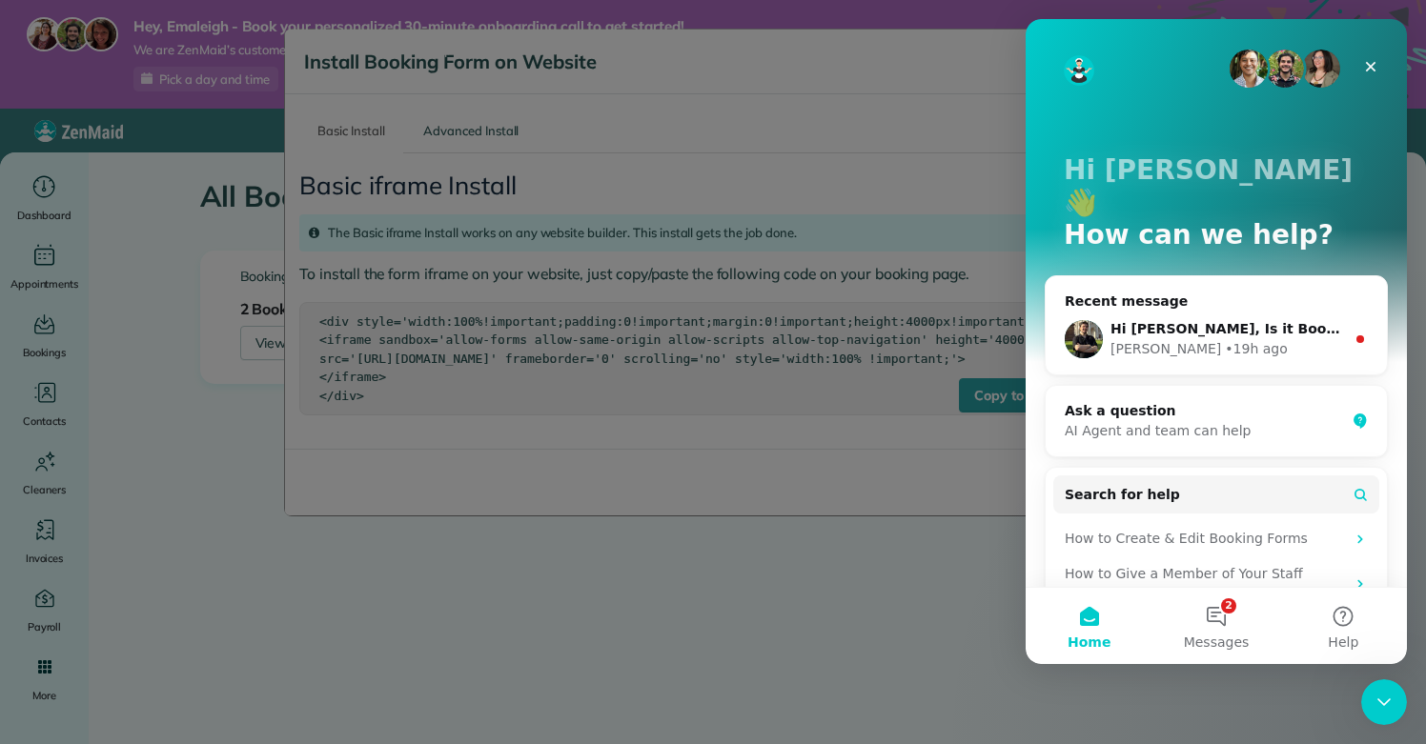
click at [905, 515] on div at bounding box center [713, 372] width 1426 height 744
click at [1371, 56] on div "Close" at bounding box center [1370, 67] width 34 height 34
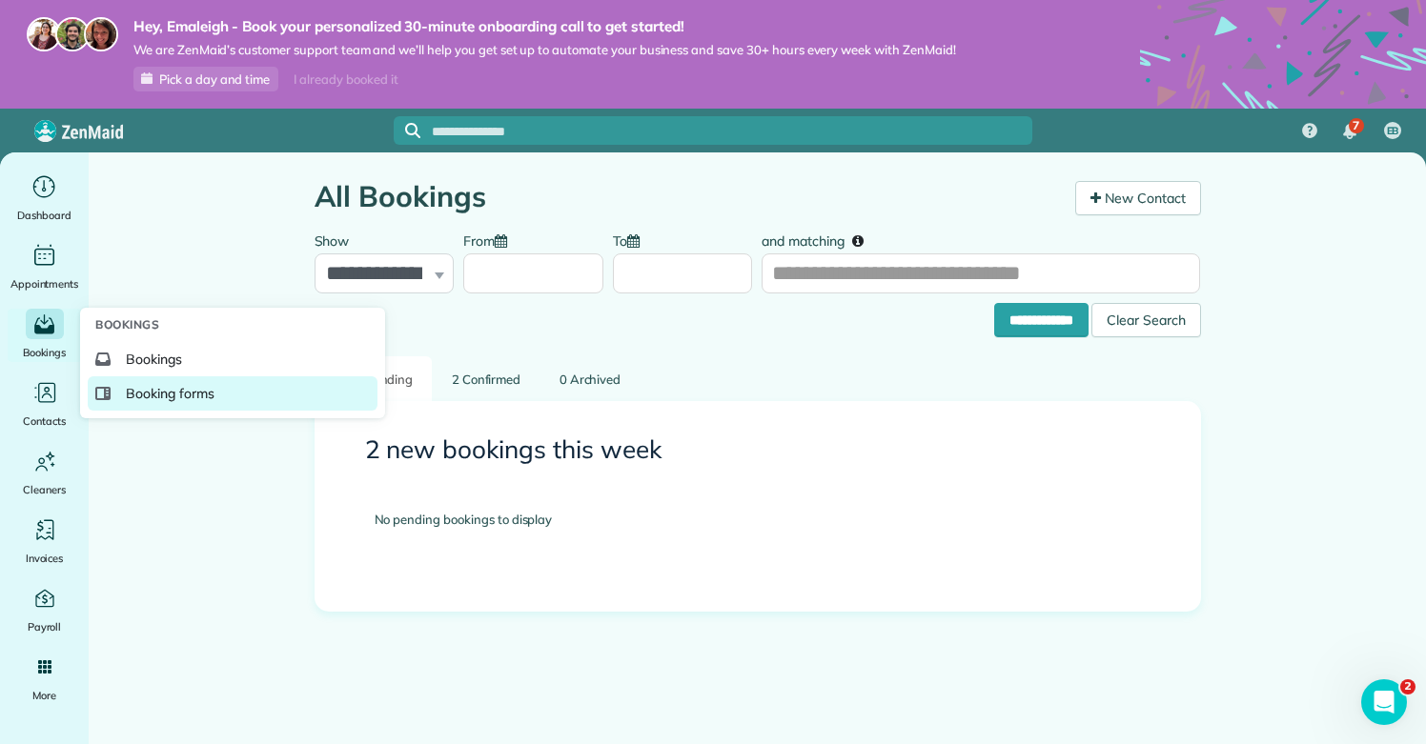
click at [173, 396] on span "Booking forms" at bounding box center [170, 393] width 89 height 19
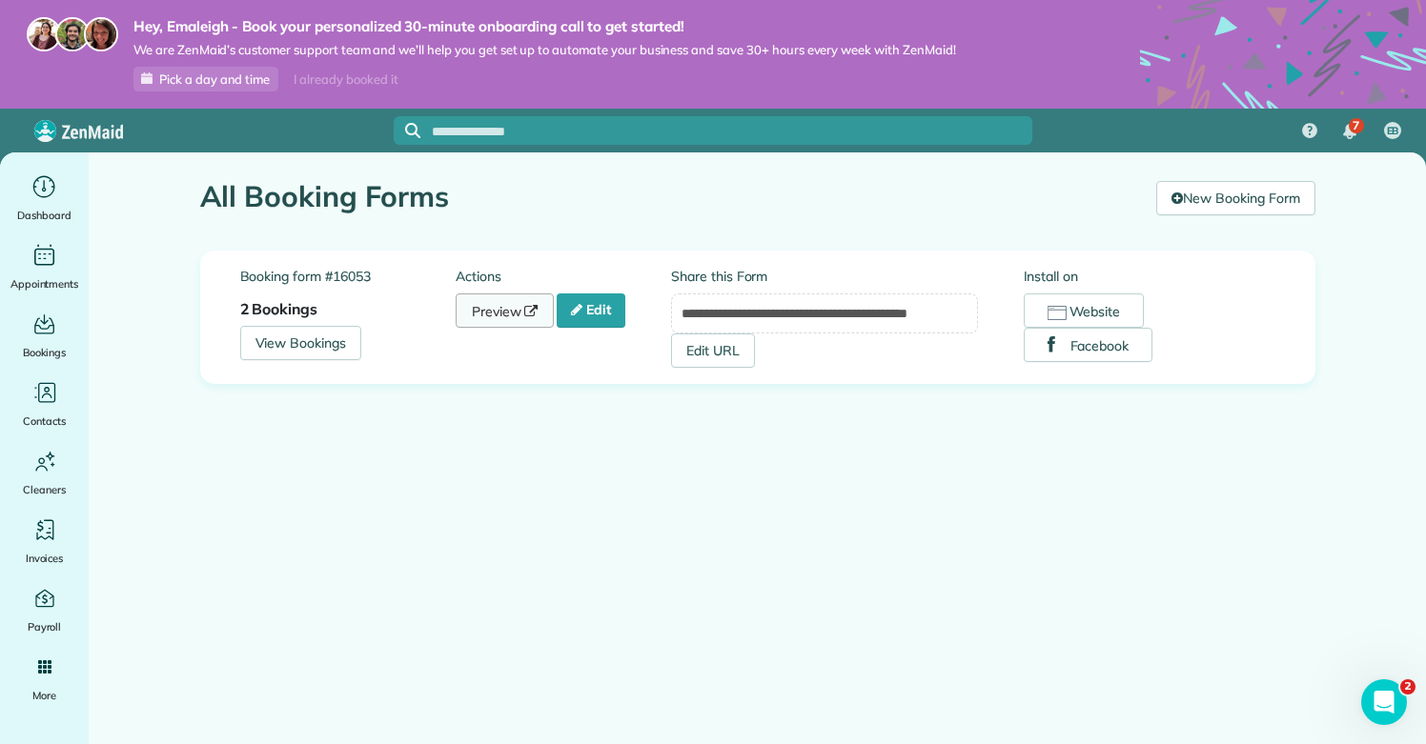
click at [493, 316] on link "Preview" at bounding box center [505, 311] width 99 height 34
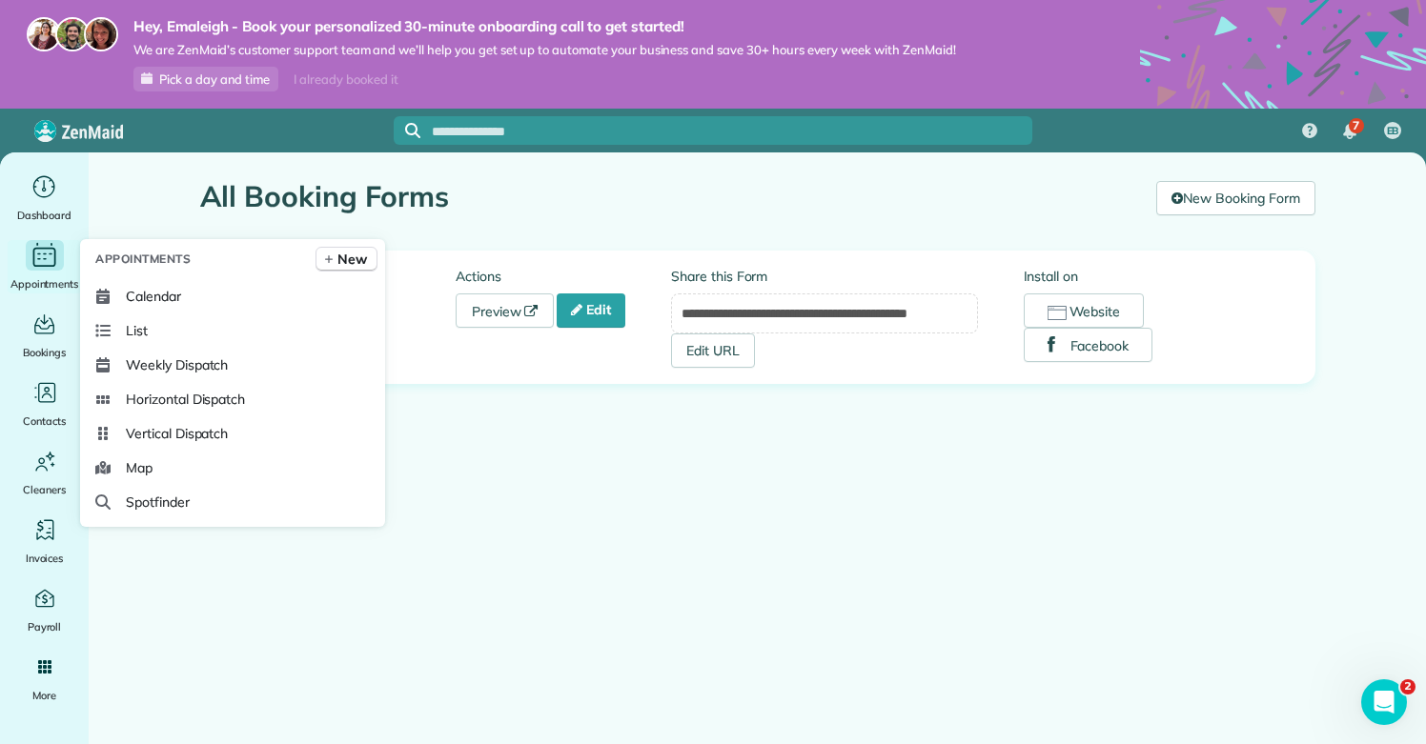
click at [56, 271] on div "Appointments" at bounding box center [45, 266] width 76 height 53
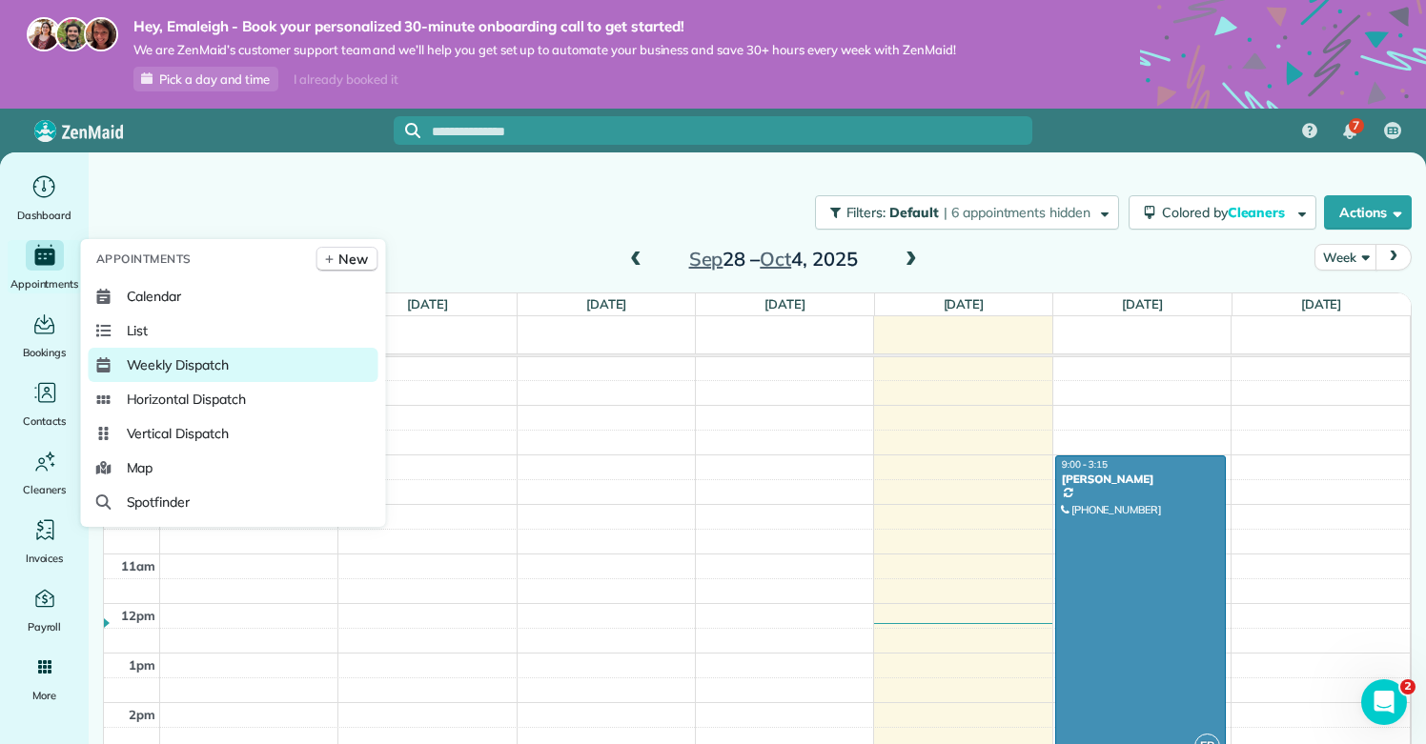
click at [254, 376] on link "Weekly Dispatch" at bounding box center [234, 365] width 290 height 34
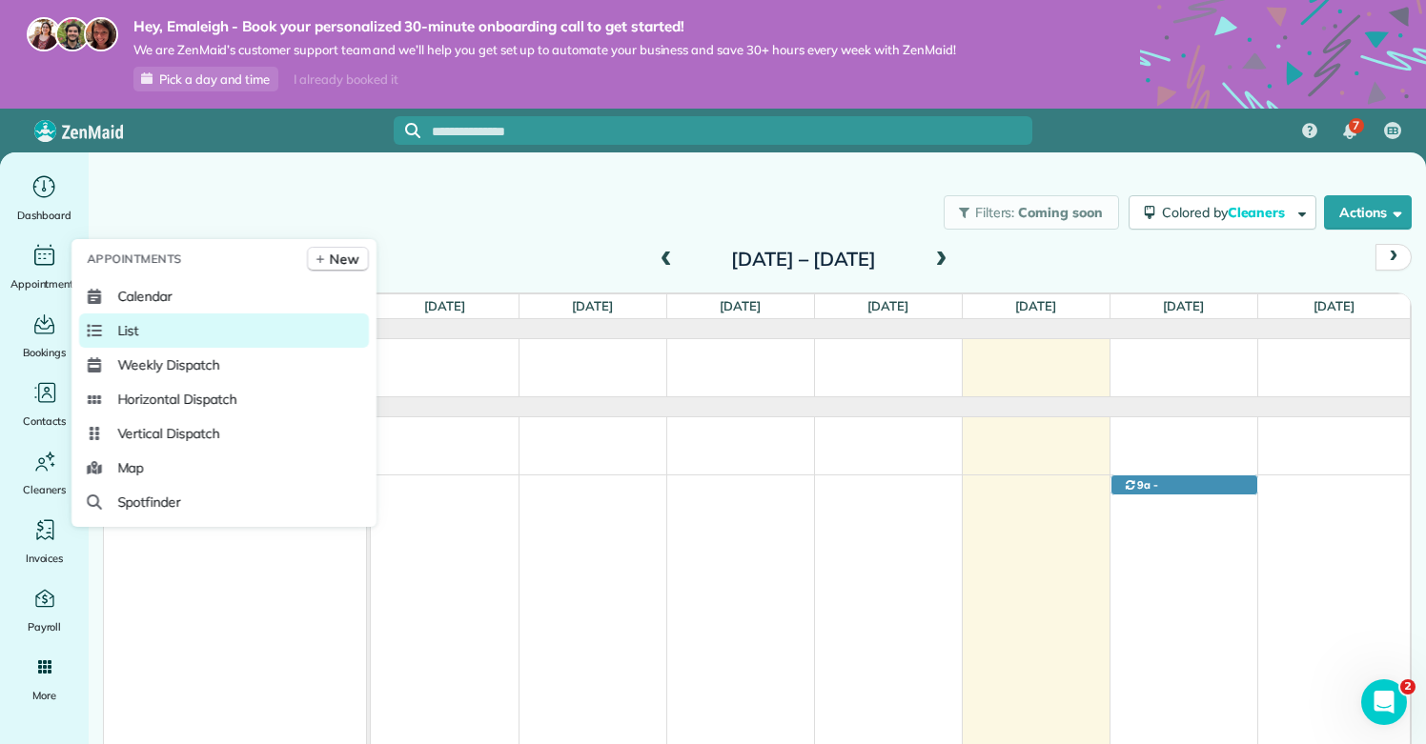
click at [139, 334] on link "List" at bounding box center [224, 331] width 290 height 34
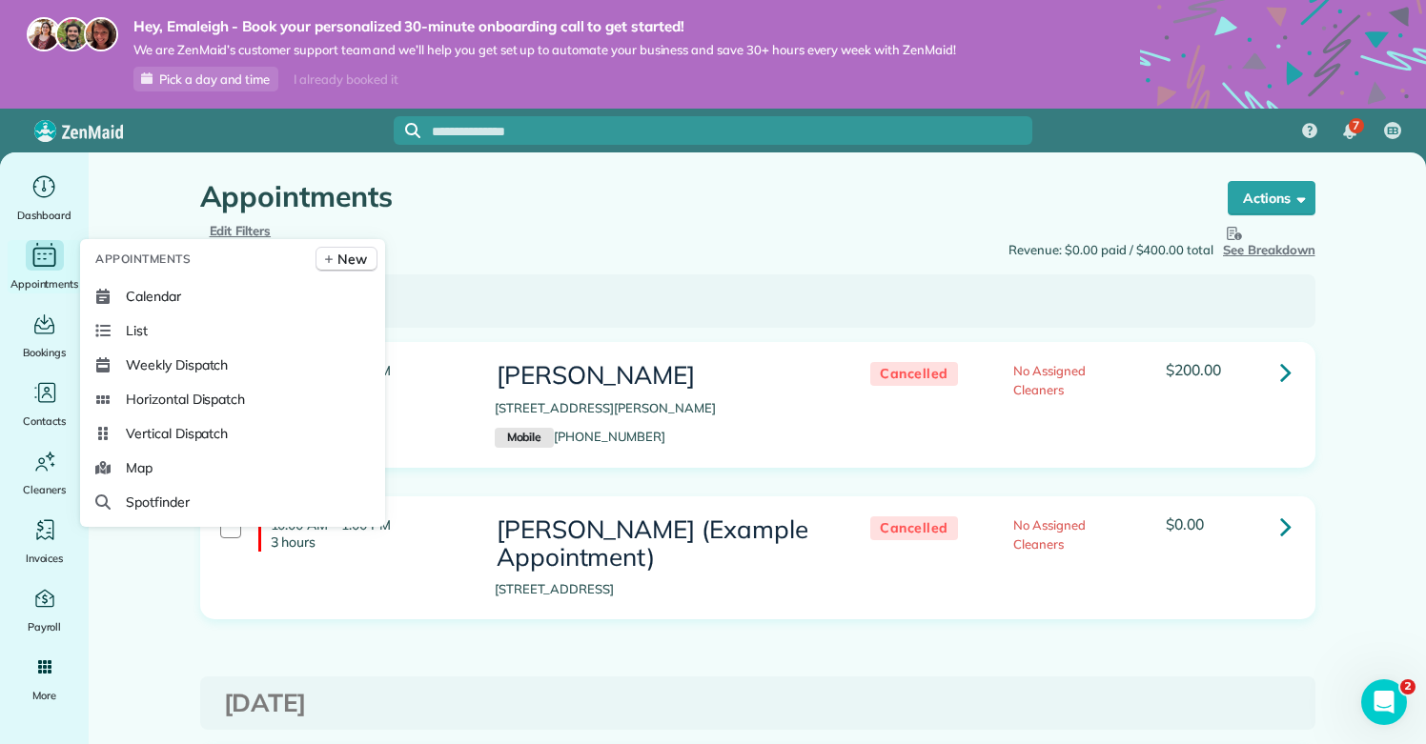
click at [37, 277] on span "Appointments" at bounding box center [44, 283] width 69 height 19
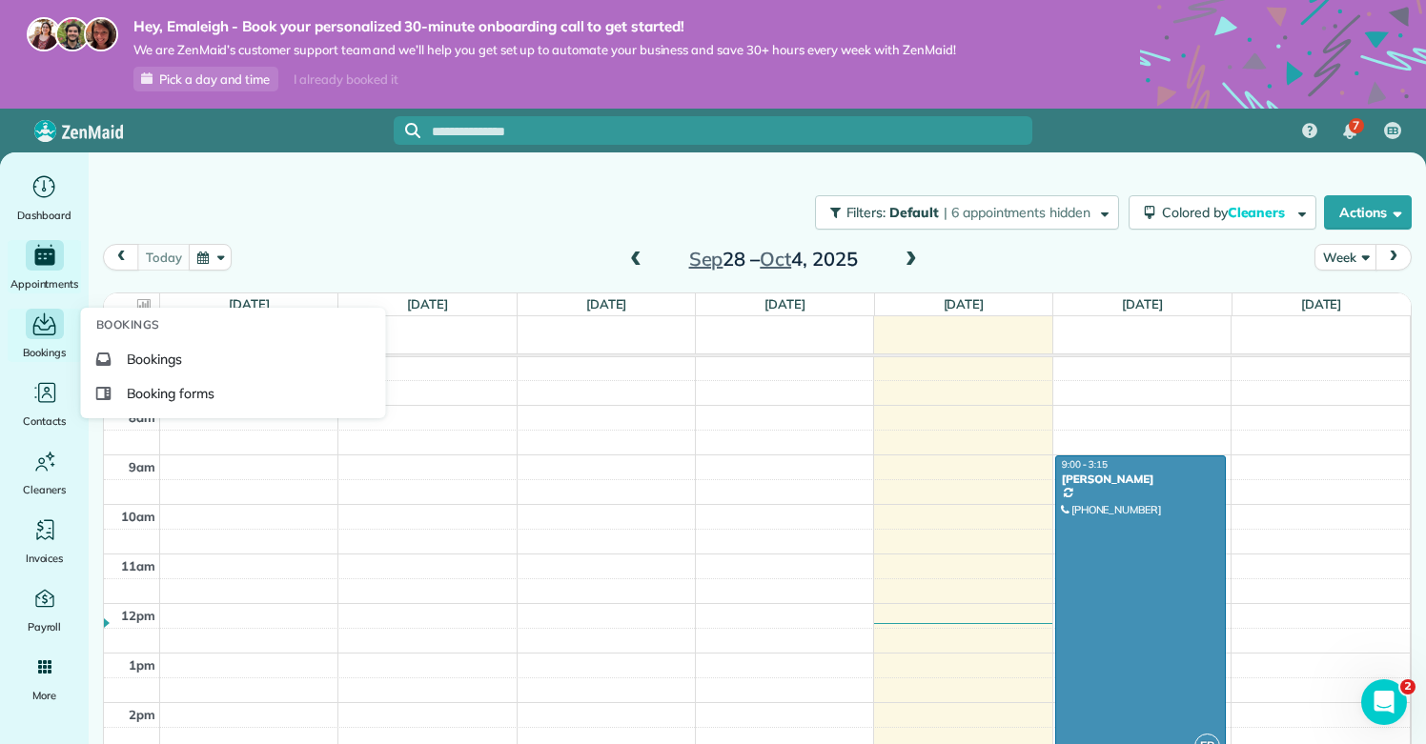
click at [47, 347] on span "Bookings" at bounding box center [45, 352] width 44 height 19
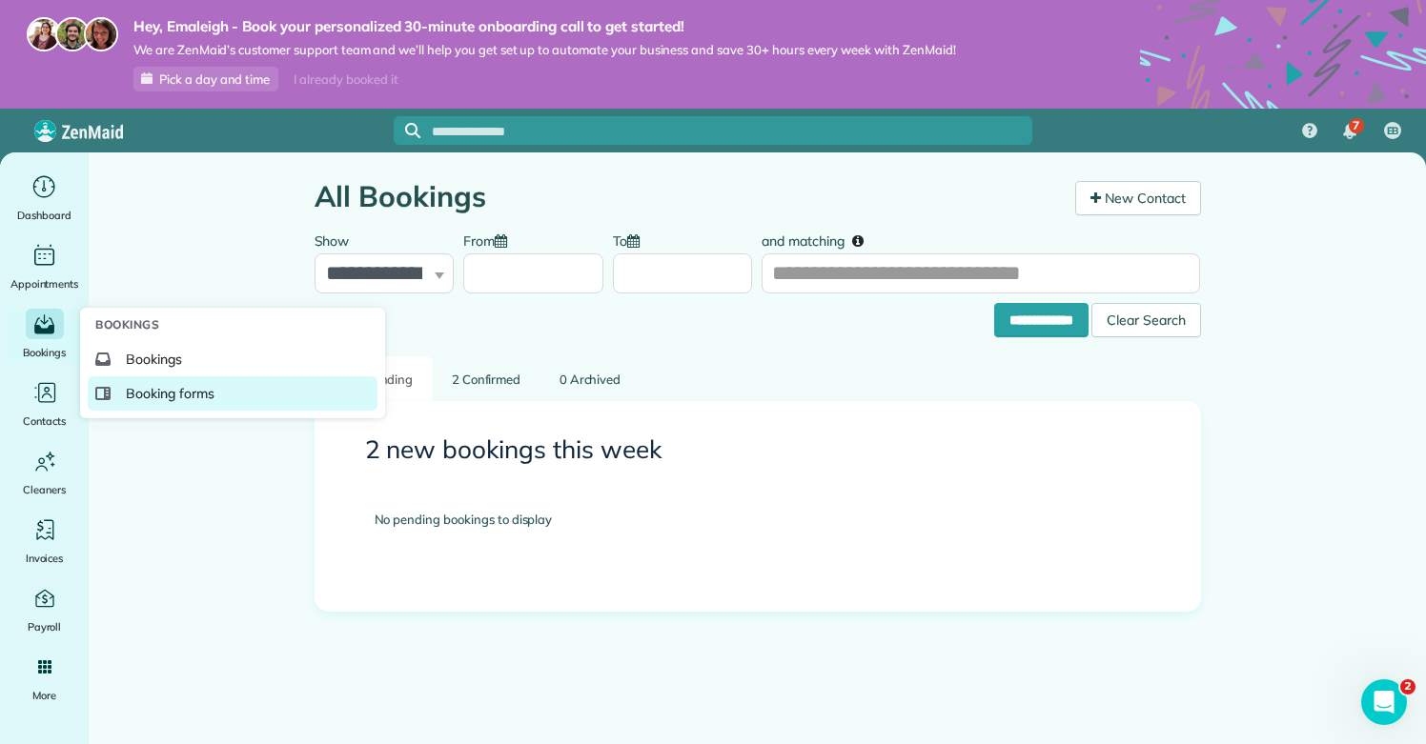
click at [164, 387] on span "Booking forms" at bounding box center [170, 393] width 89 height 19
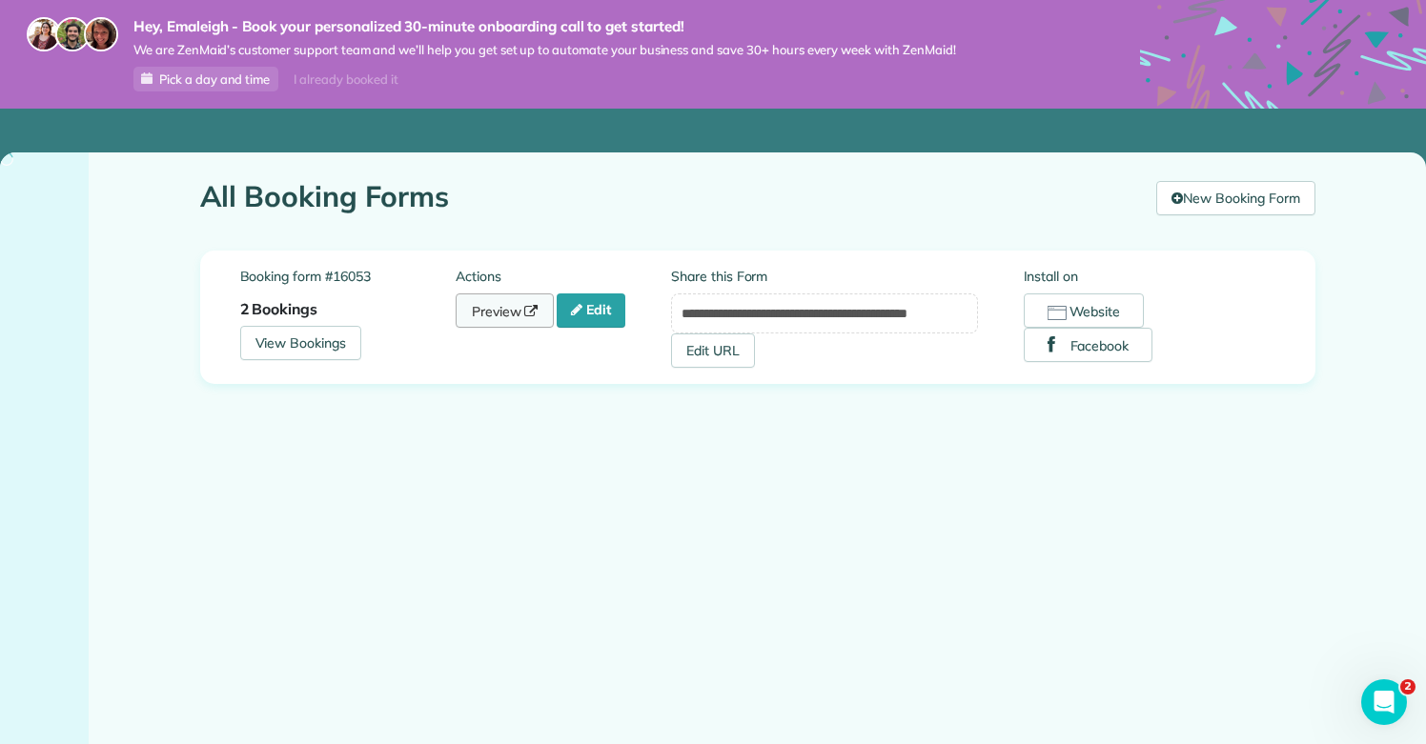
click at [511, 315] on link "Preview" at bounding box center [505, 311] width 99 height 34
